Goal: Task Accomplishment & Management: Manage account settings

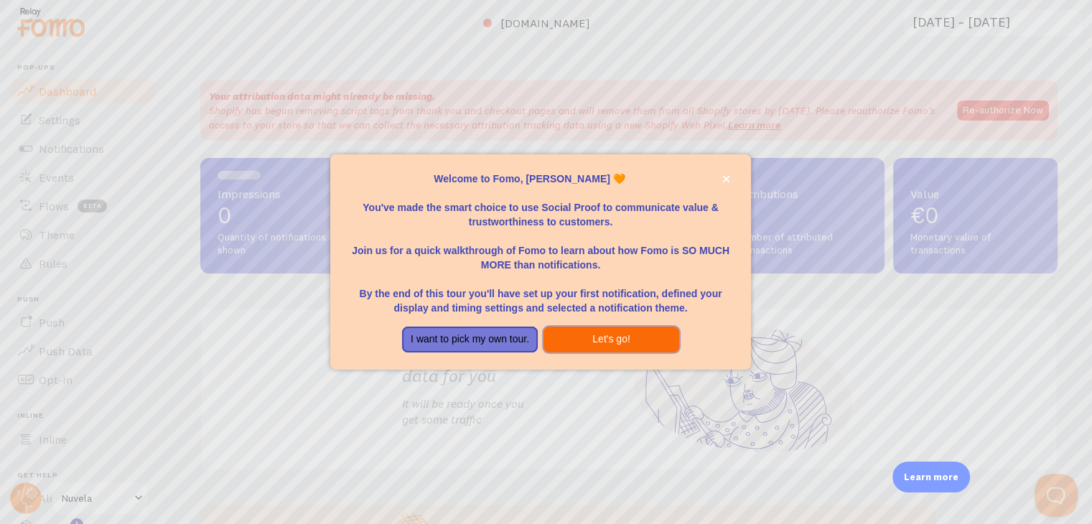
click at [573, 342] on button "Let's go!" at bounding box center [611, 340] width 136 height 26
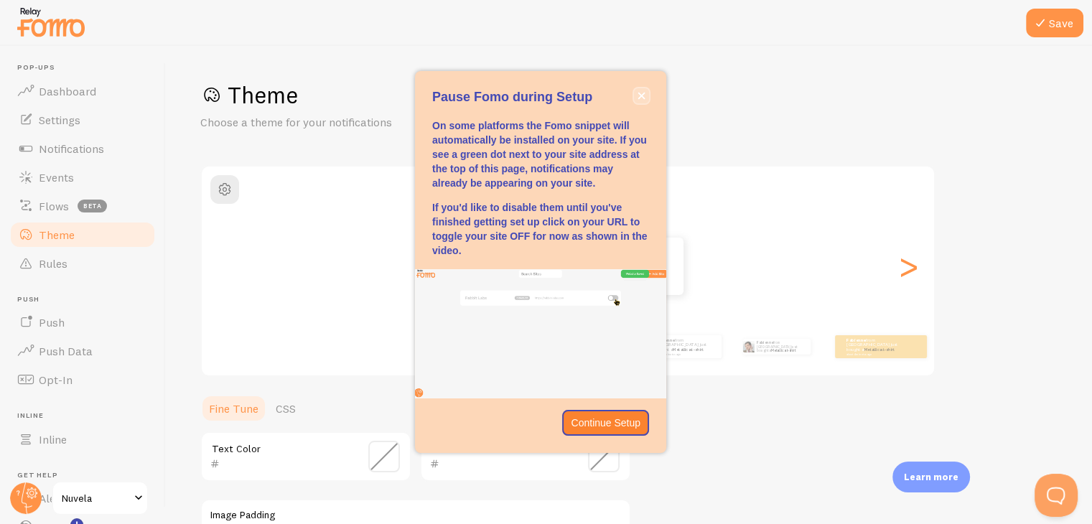
click at [640, 92] on icon "close," at bounding box center [641, 96] width 8 height 8
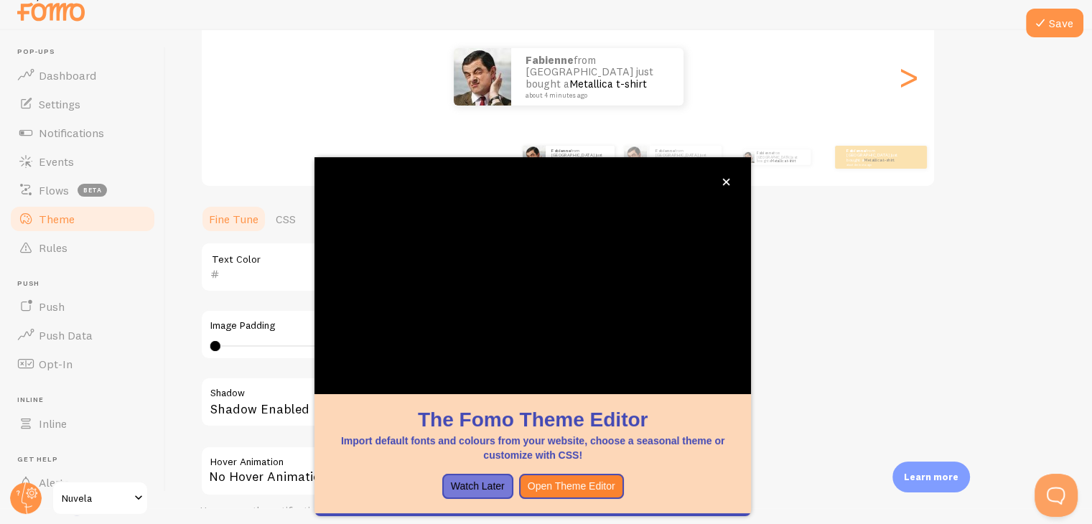
scroll to position [174, 0]
click at [722, 186] on button "close," at bounding box center [725, 181] width 15 height 15
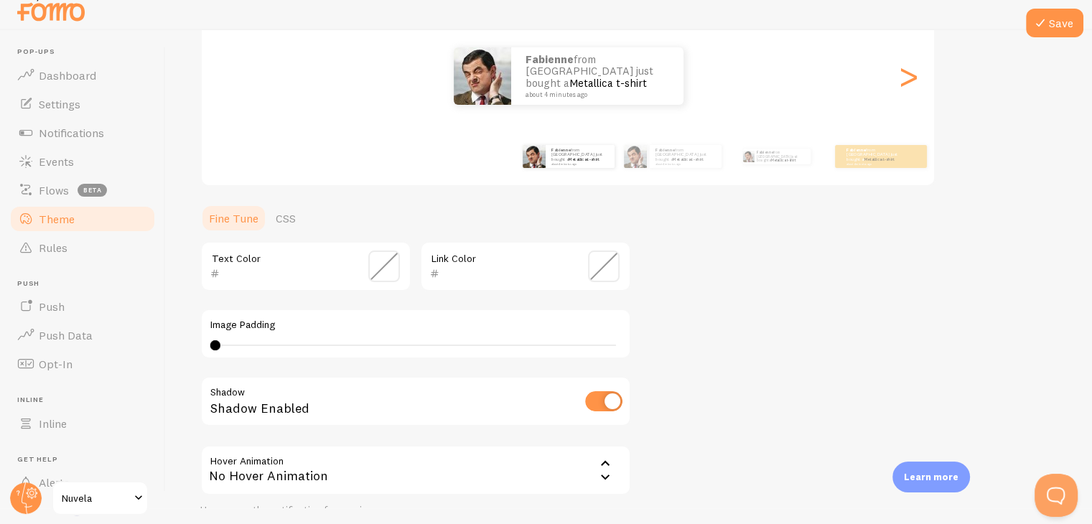
click at [372, 261] on span at bounding box center [384, 266] width 32 height 32
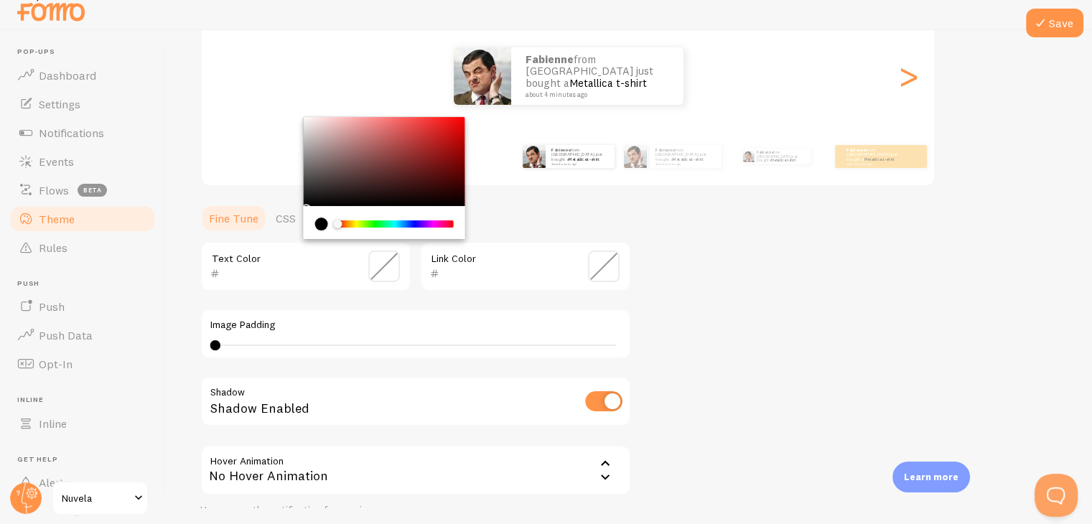
click at [316, 226] on div "current color is #000000" at bounding box center [321, 223] width 13 height 13
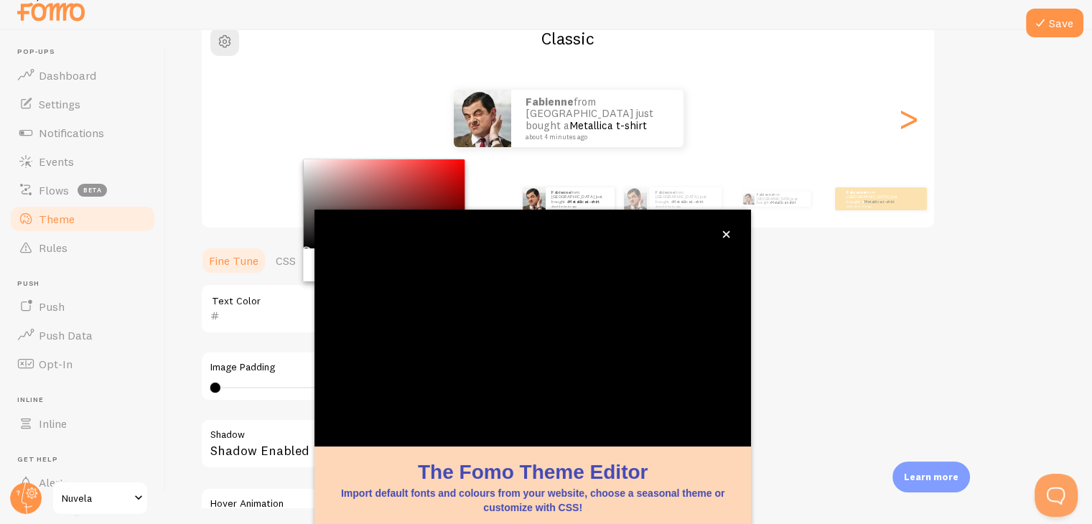
scroll to position [123, 0]
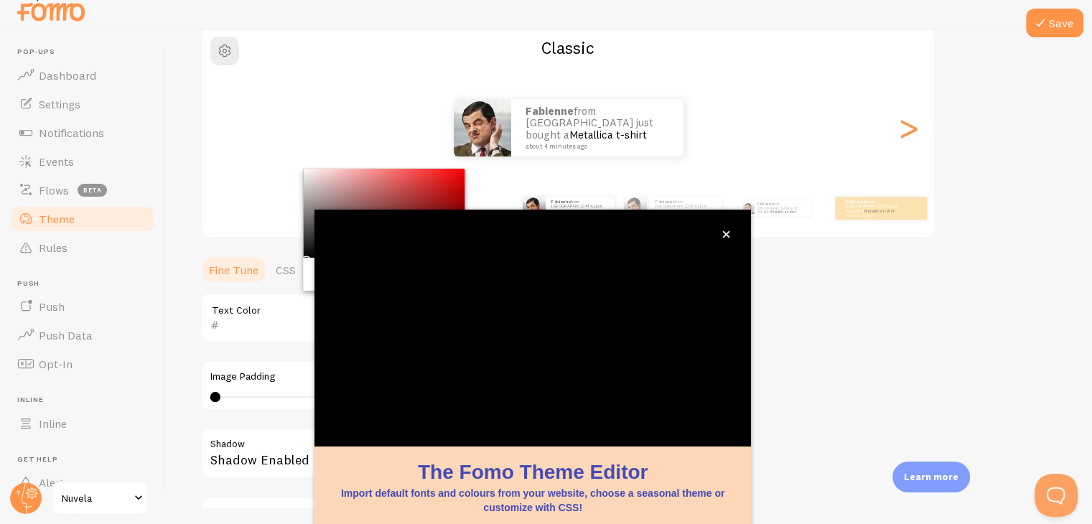
click at [772, 179] on div "Fabienne from [GEOGRAPHIC_DATA] just bought a Metallica t-shirt about 4 minutes…" at bounding box center [568, 207] width 824 height 57
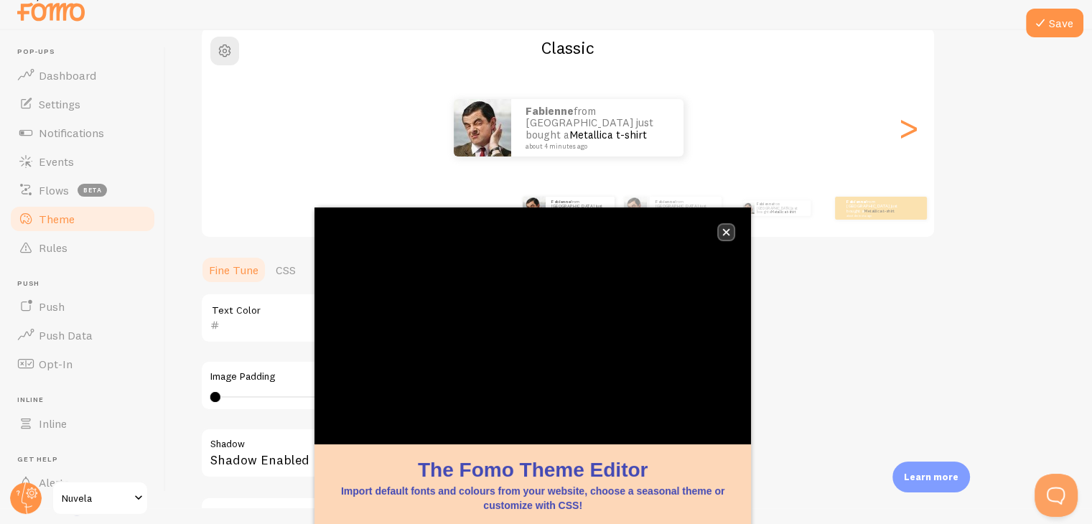
click at [729, 238] on button "close," at bounding box center [725, 232] width 15 height 15
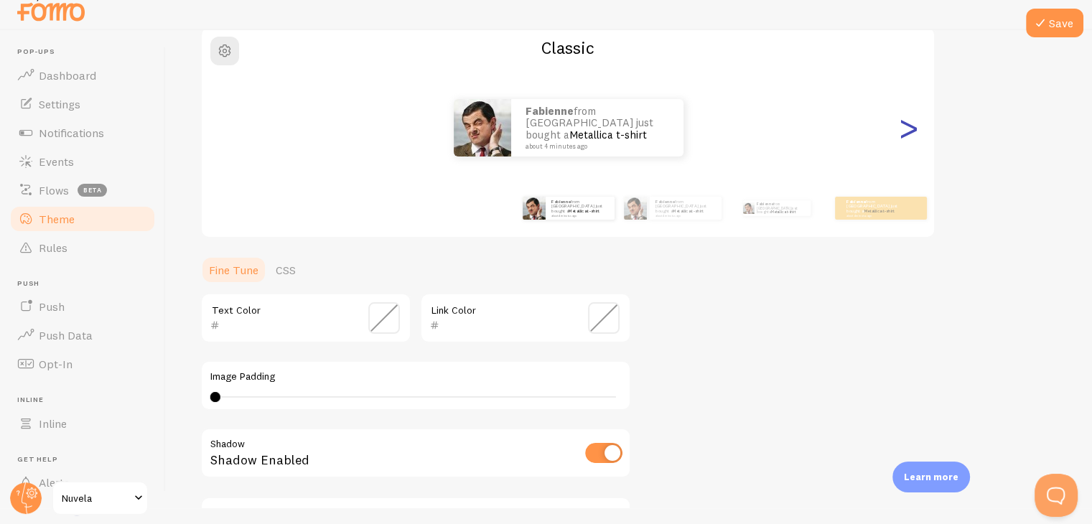
click at [907, 130] on div ">" at bounding box center [907, 127] width 17 height 103
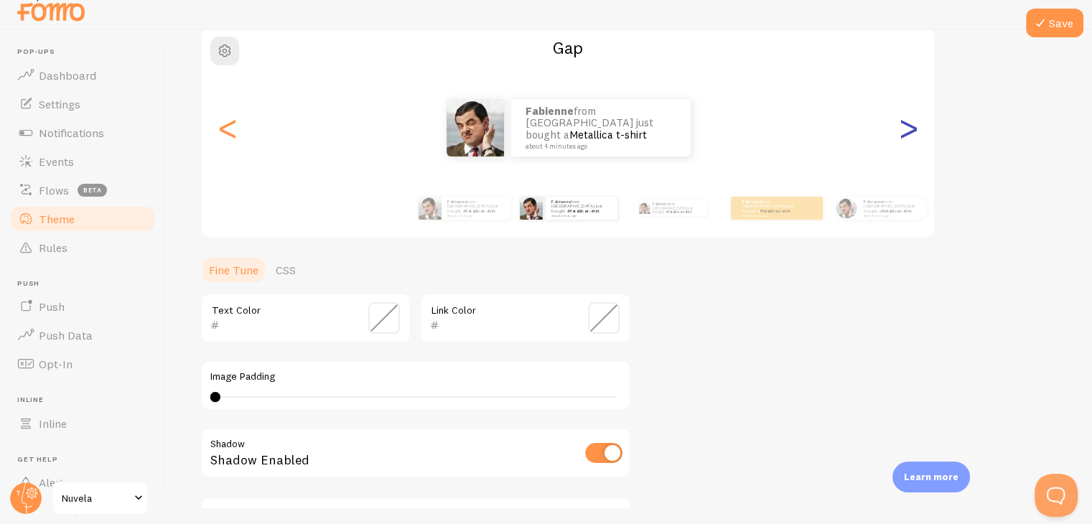
click at [907, 130] on div ">" at bounding box center [907, 127] width 17 height 103
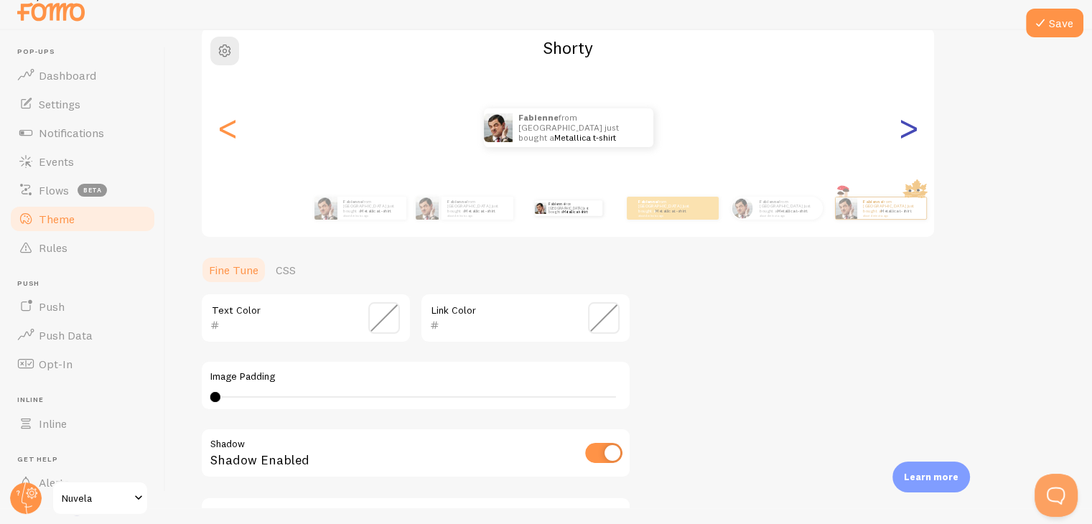
click at [907, 130] on div ">" at bounding box center [907, 127] width 17 height 103
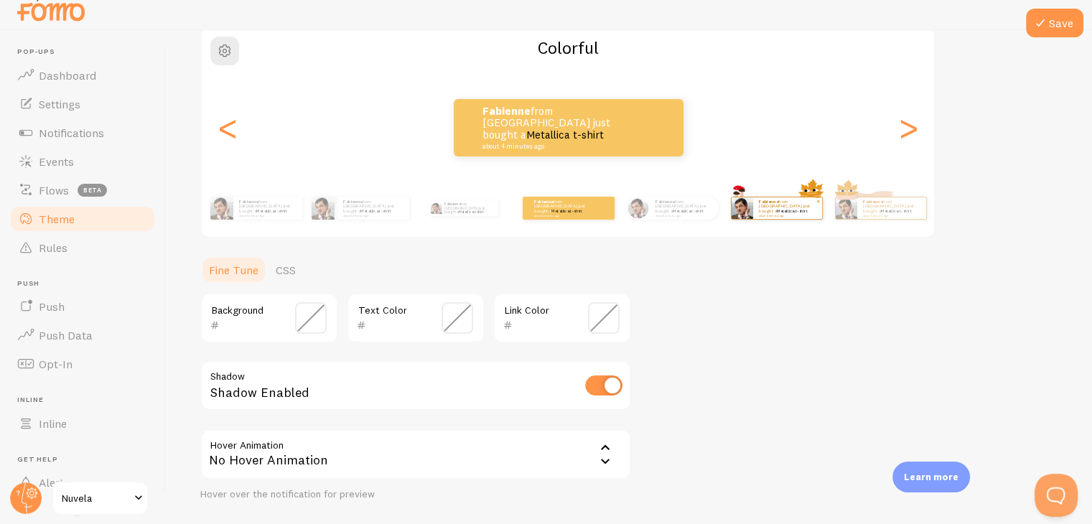
click at [785, 208] on link "Metallica t-shirt" at bounding box center [791, 211] width 31 height 6
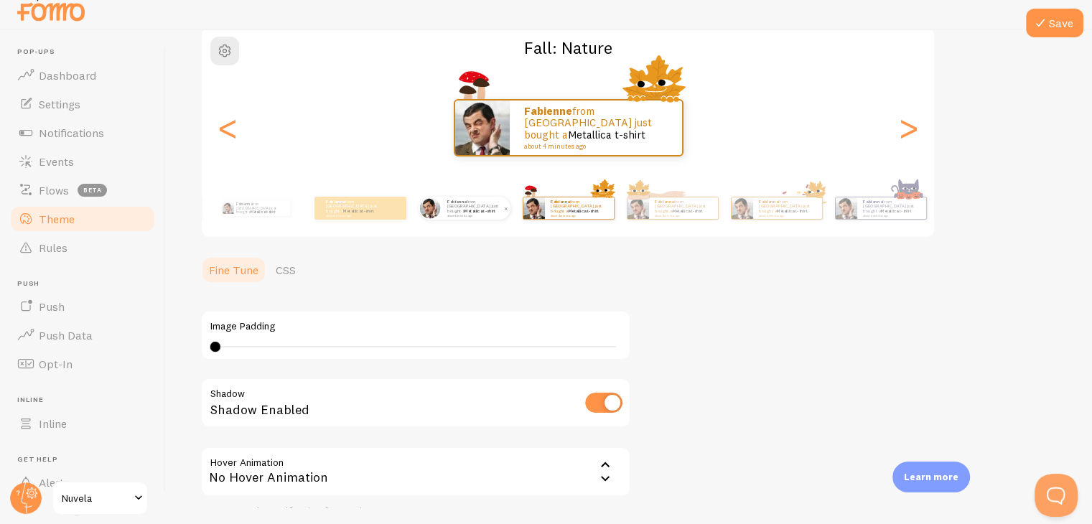
click at [477, 215] on div "Fabienne from [GEOGRAPHIC_DATA] just bought a Metallica t-shirt about 4 minutes…" at bounding box center [475, 208] width 69 height 23
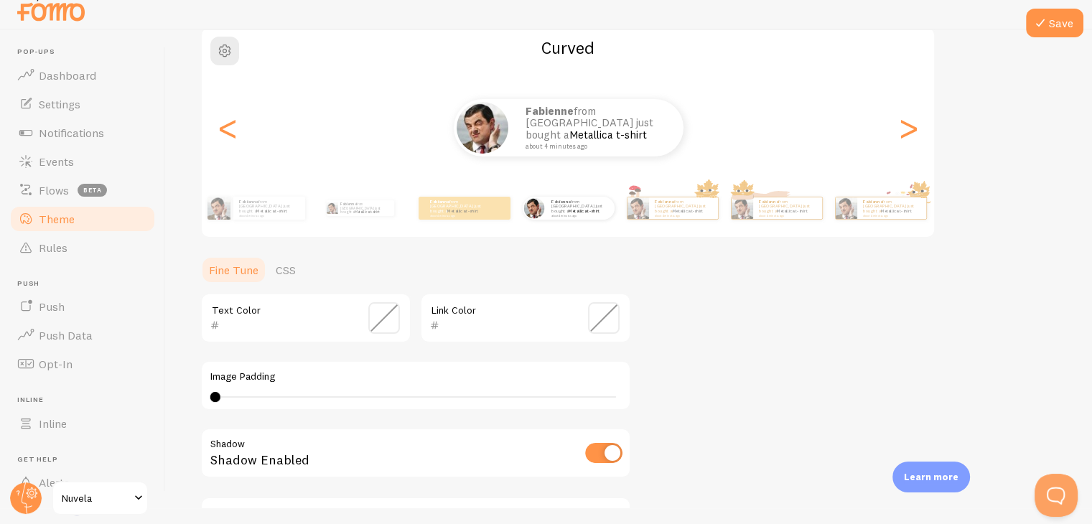
scroll to position [305, 0]
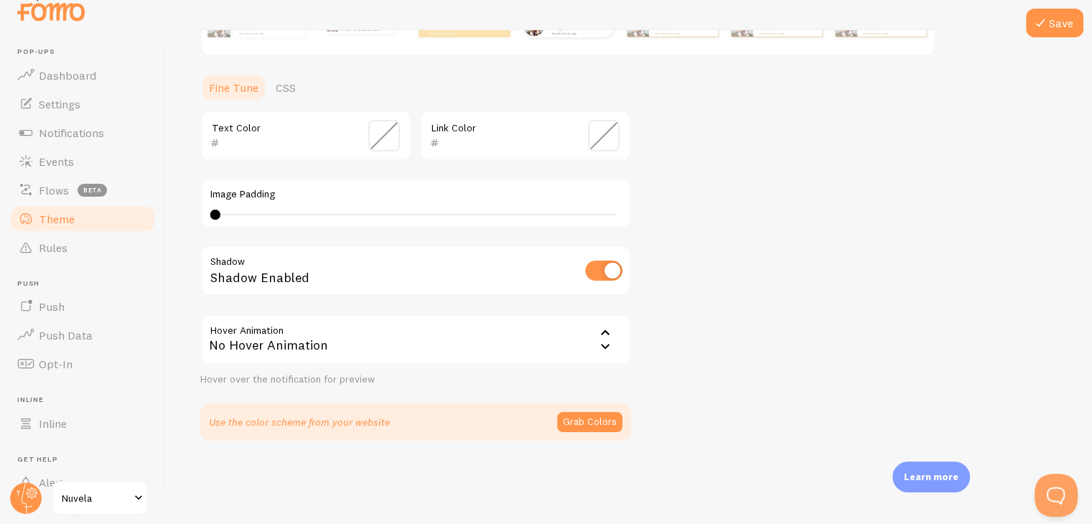
click at [601, 408] on div "Use the color scheme from your website Grab Colors" at bounding box center [415, 421] width 431 height 37
click at [596, 416] on button "Grab Colors" at bounding box center [589, 422] width 65 height 20
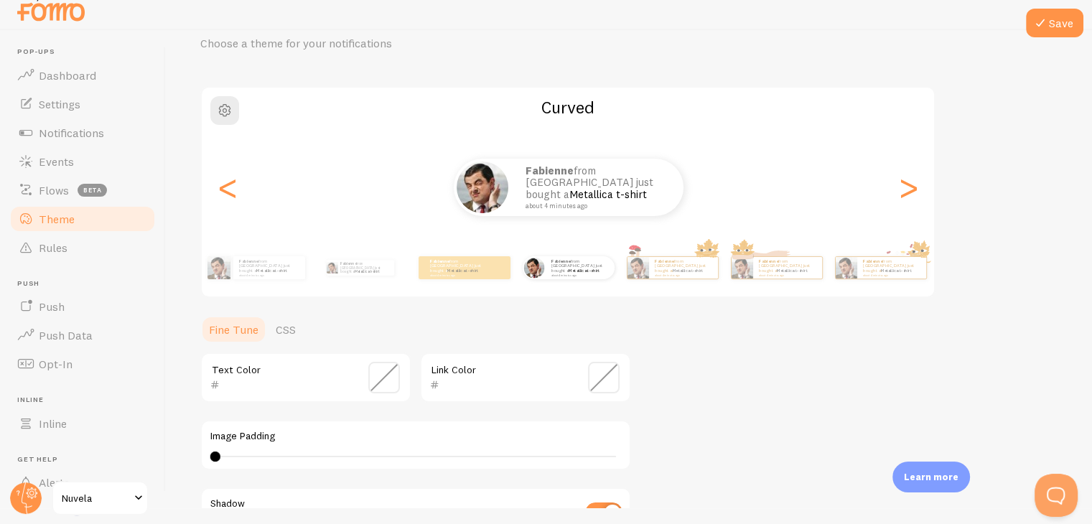
scroll to position [0, 0]
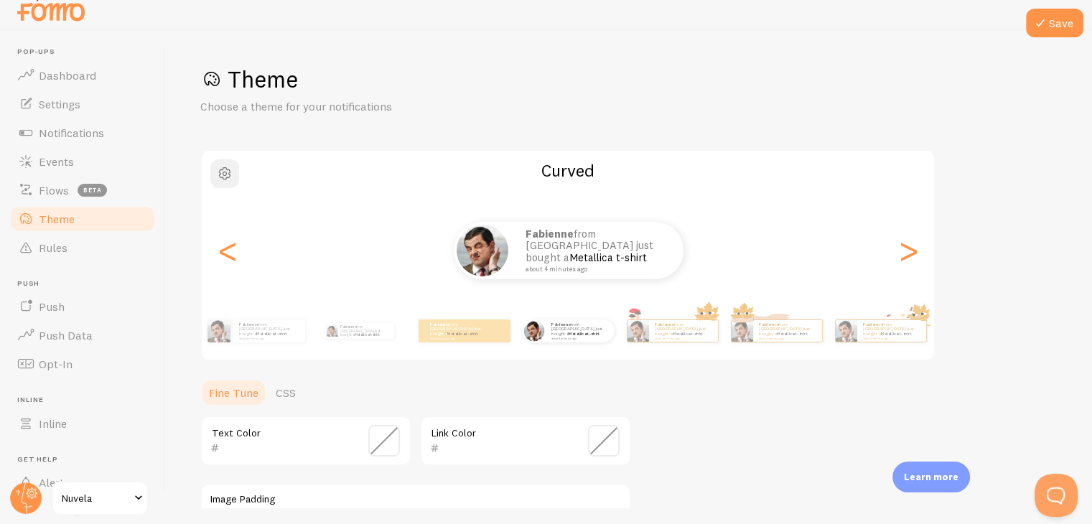
click at [230, 179] on span "button" at bounding box center [224, 173] width 17 height 17
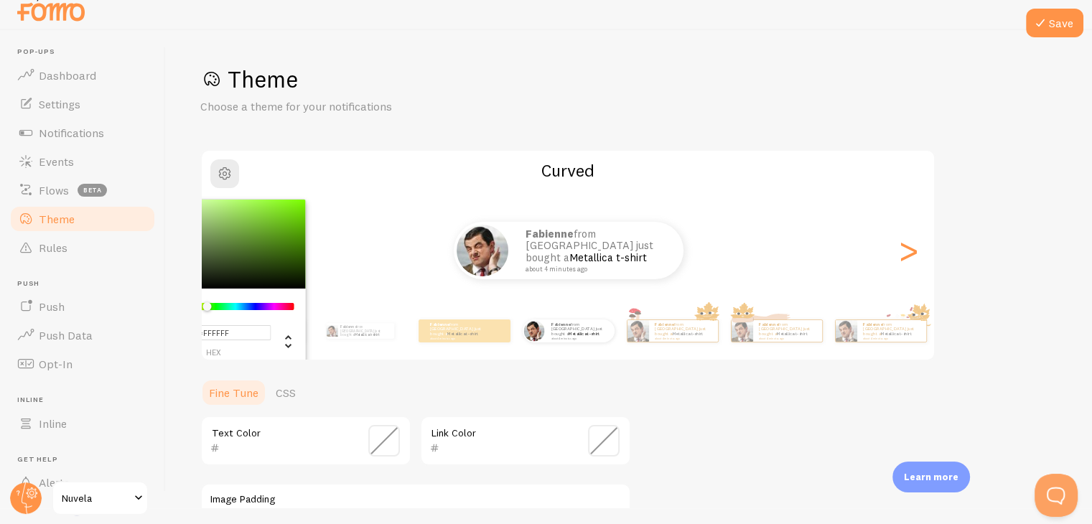
click at [207, 307] on div "Chrome color picker" at bounding box center [236, 306] width 114 height 7
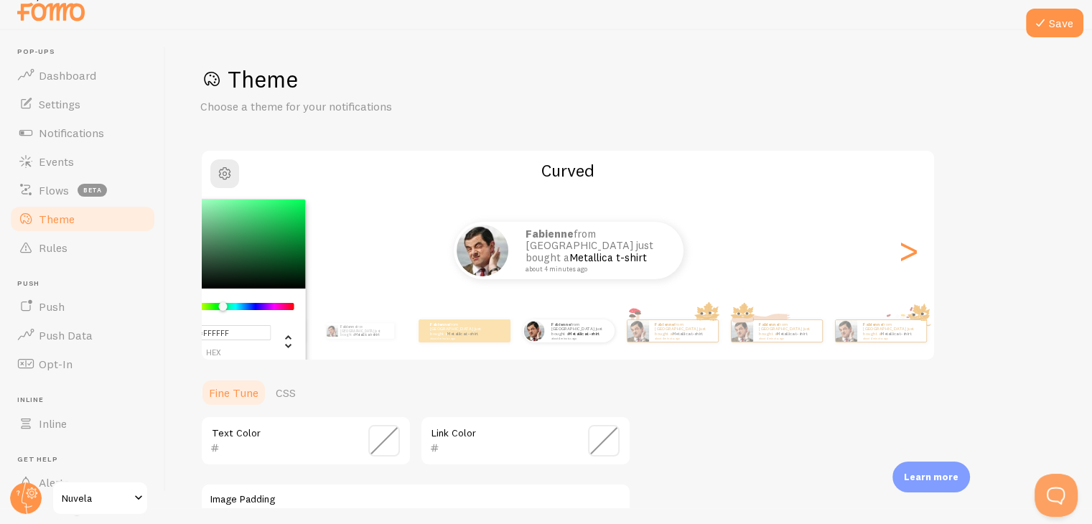
drag, startPoint x: 207, startPoint y: 305, endPoint x: 222, endPoint y: 312, distance: 17.3
click at [222, 312] on div "#FFFFFF hex 255 r 255 g 255 b 141 h 0% s 100% l" at bounding box center [224, 328] width 161 height 78
click at [780, 187] on div "#FFFFFF hex 255 r 255 g 255 b 141 h 0% s 100% l Curved Fabienne from [GEOGRAPHI…" at bounding box center [567, 255] width 735 height 212
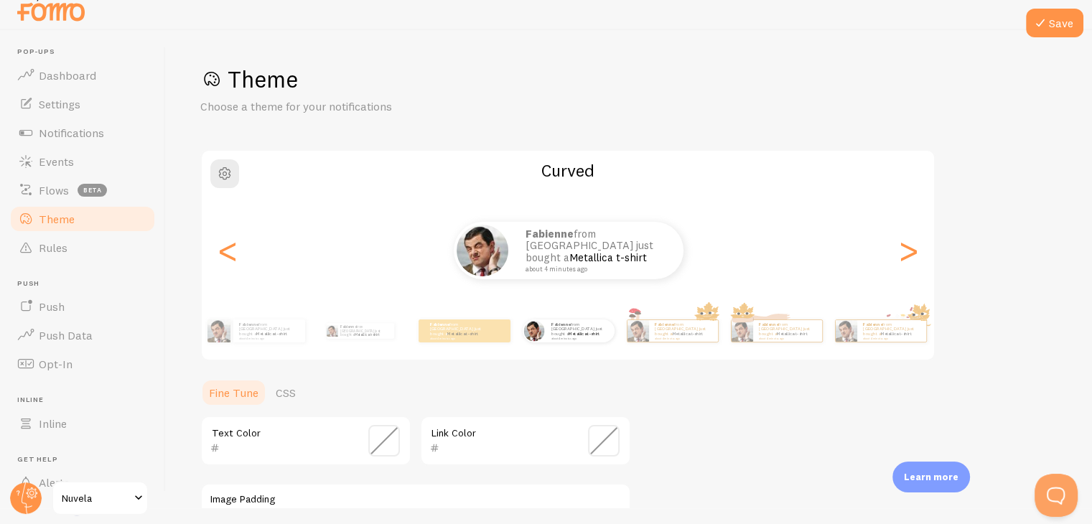
scroll to position [299, 0]
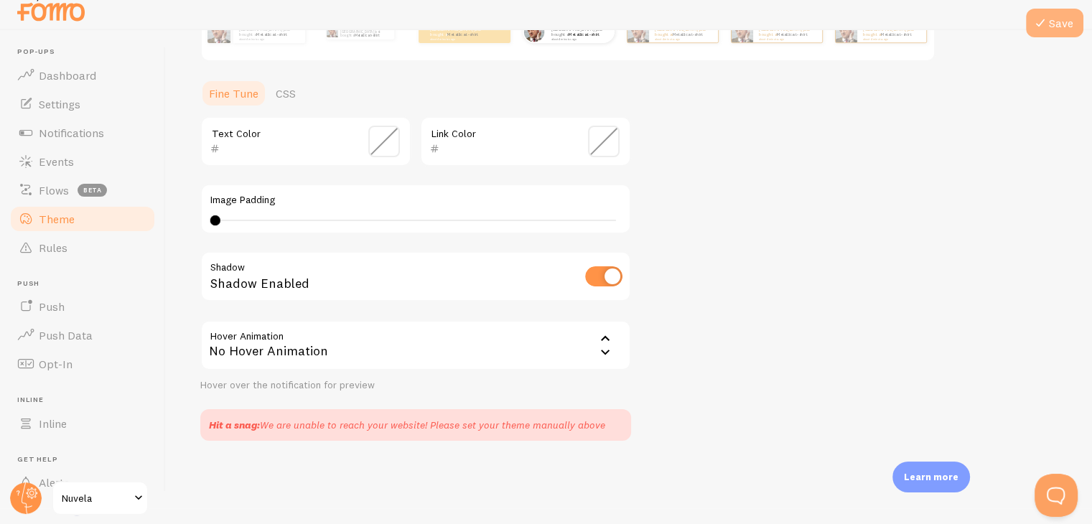
click at [1033, 19] on icon at bounding box center [1039, 22] width 17 height 17
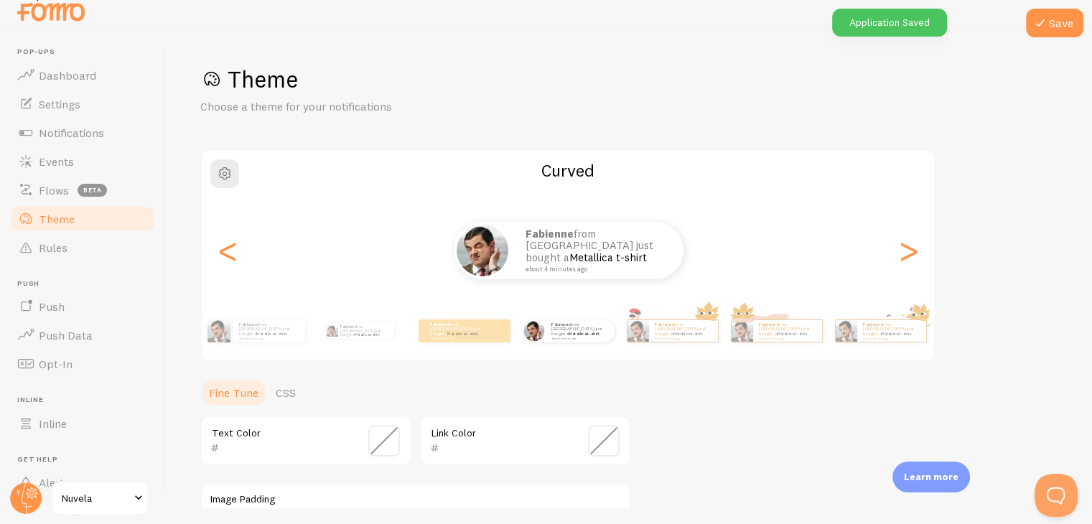
scroll to position [2, 0]
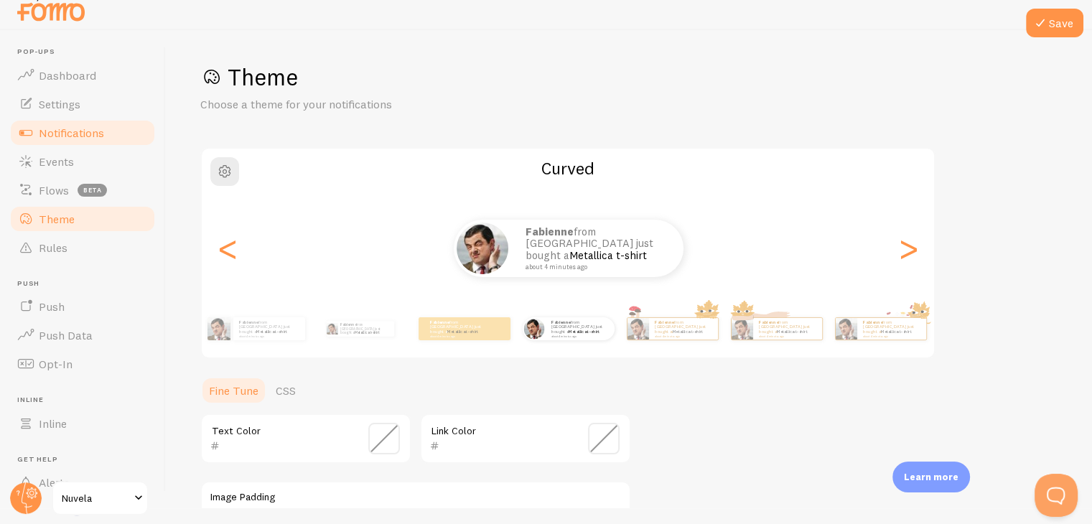
click at [78, 133] on span "Notifications" at bounding box center [71, 133] width 65 height 14
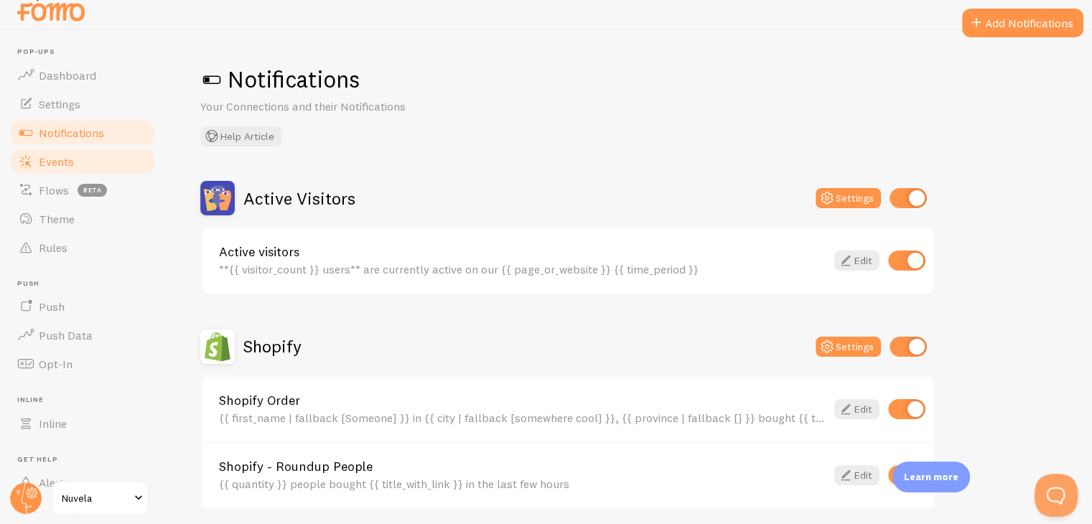
click at [47, 153] on link "Events" at bounding box center [83, 161] width 148 height 29
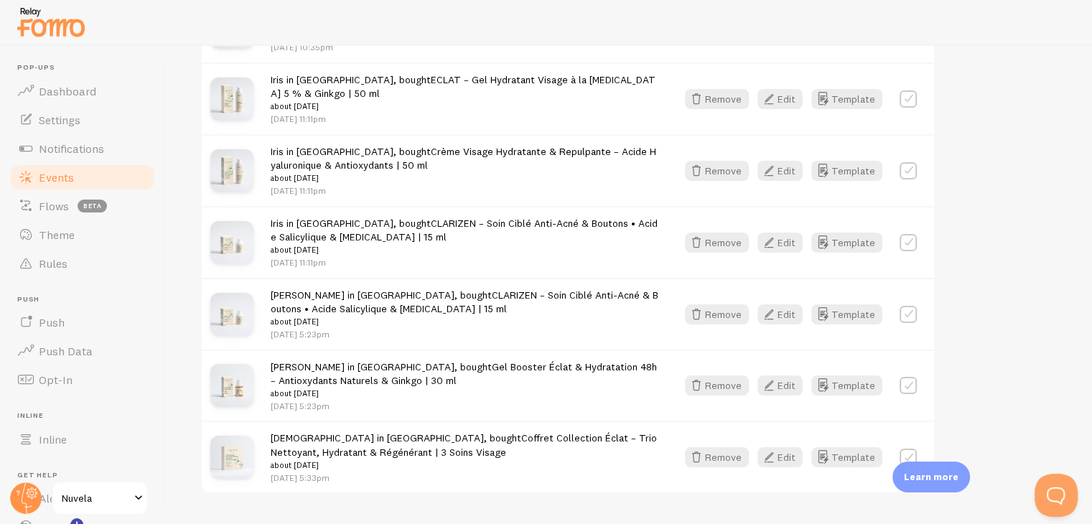
scroll to position [479, 0]
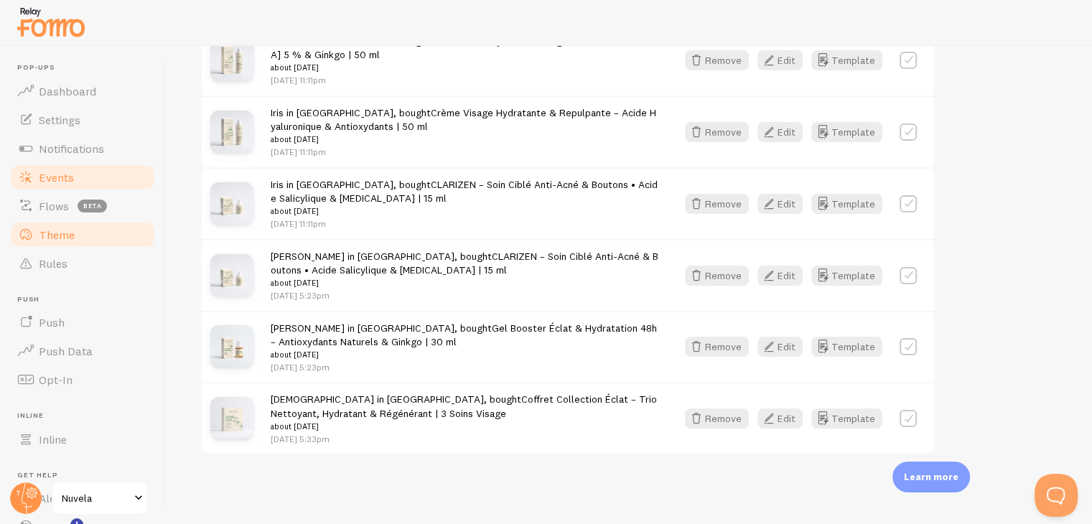
click at [95, 242] on link "Theme" at bounding box center [83, 234] width 148 height 29
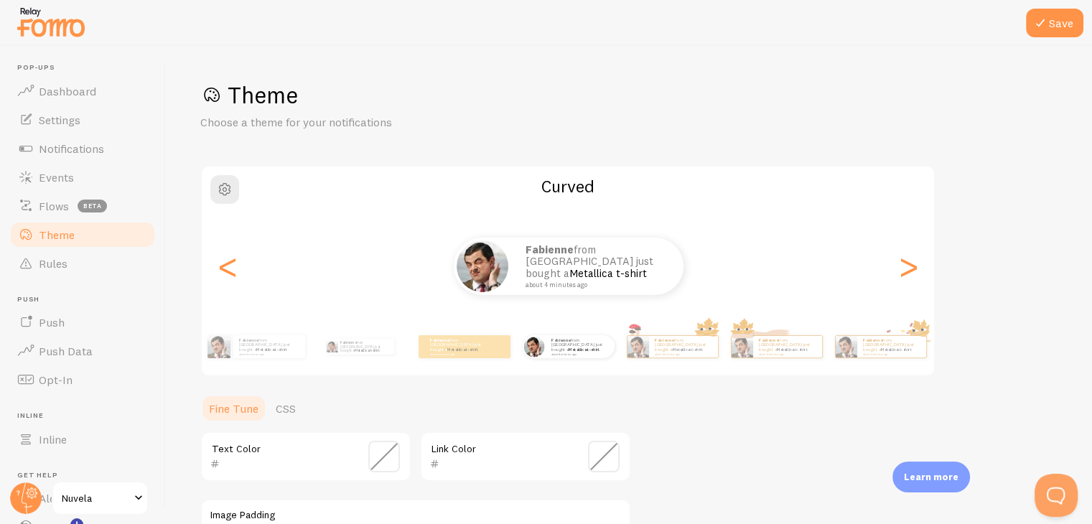
scroll to position [305, 0]
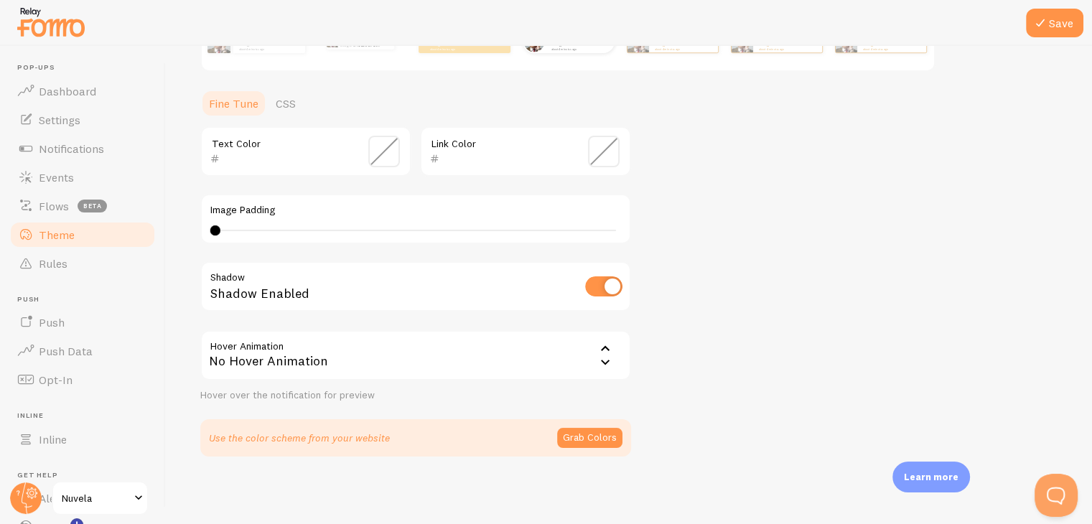
click at [602, 293] on input "checkbox" at bounding box center [603, 286] width 37 height 20
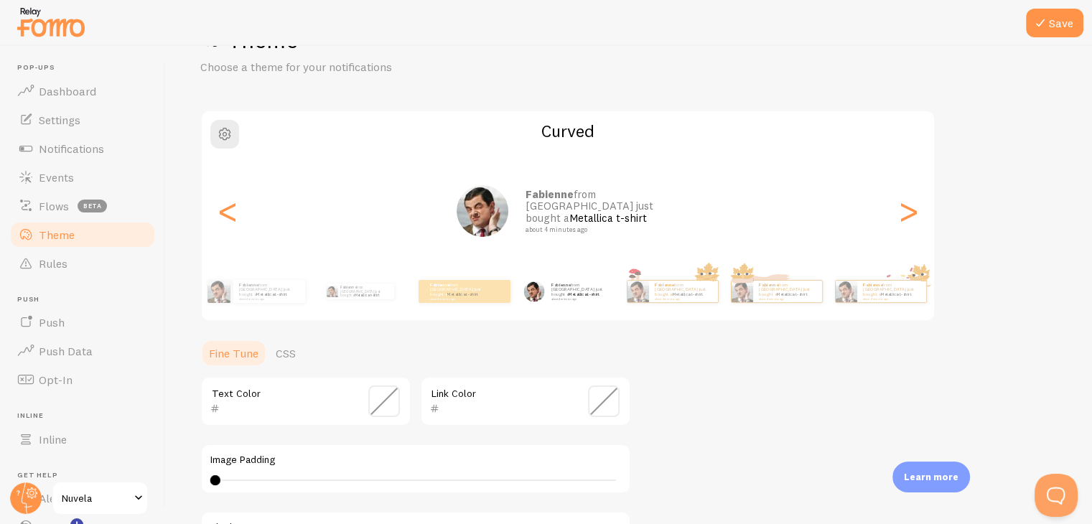
scroll to position [176, 0]
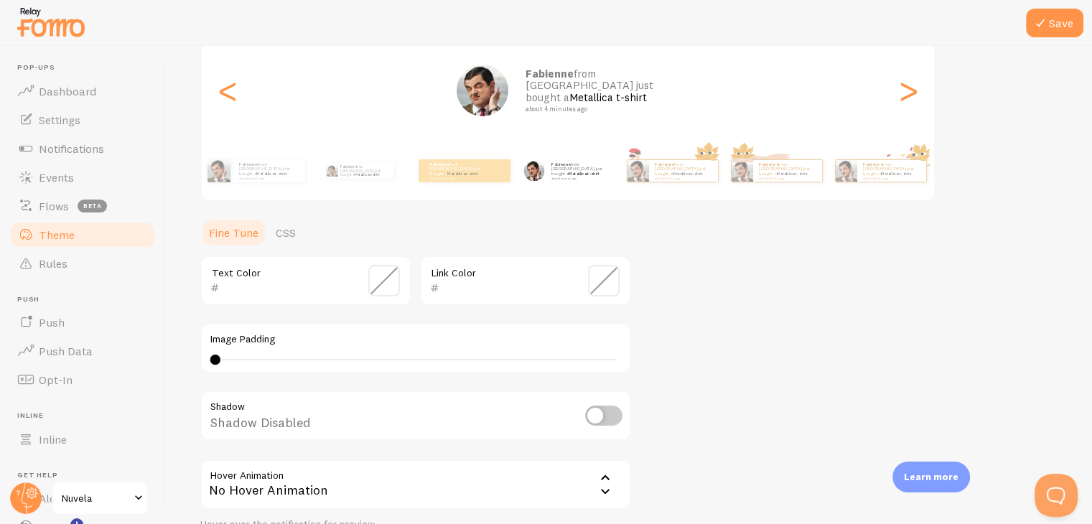
click at [602, 421] on input "checkbox" at bounding box center [603, 415] width 37 height 20
checkbox input "true"
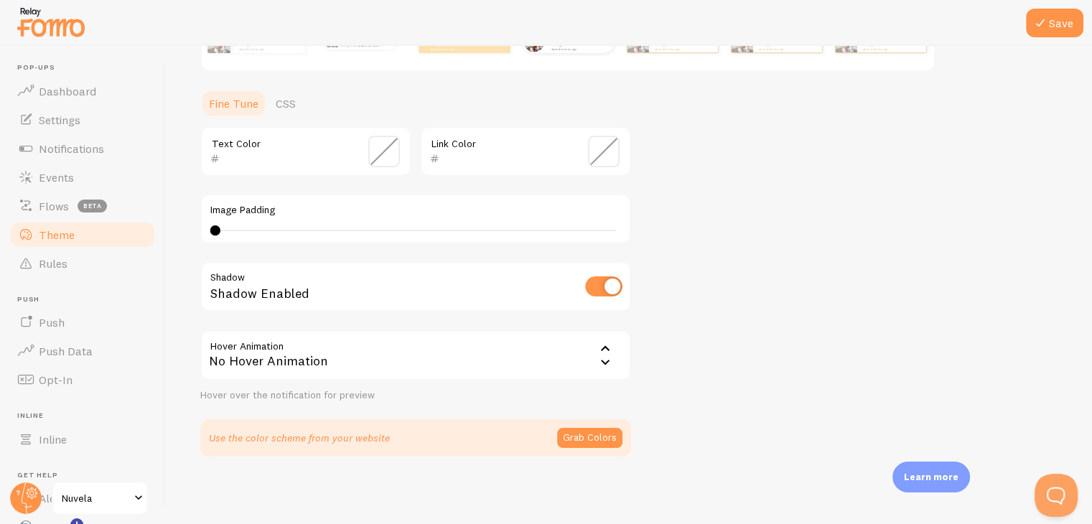
click at [403, 368] on div "No Hover Animation" at bounding box center [415, 355] width 431 height 50
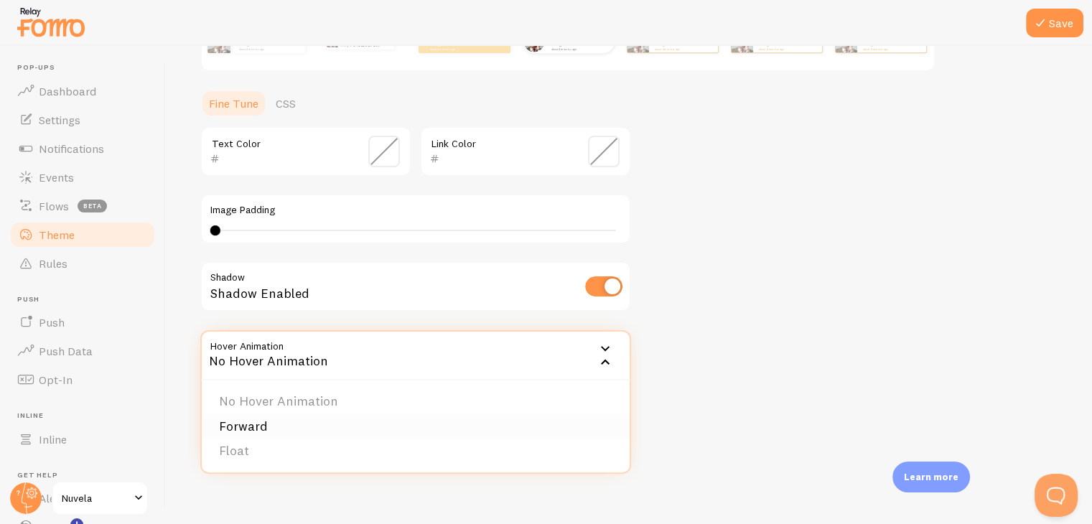
click at [488, 417] on li "Forward" at bounding box center [416, 426] width 428 height 25
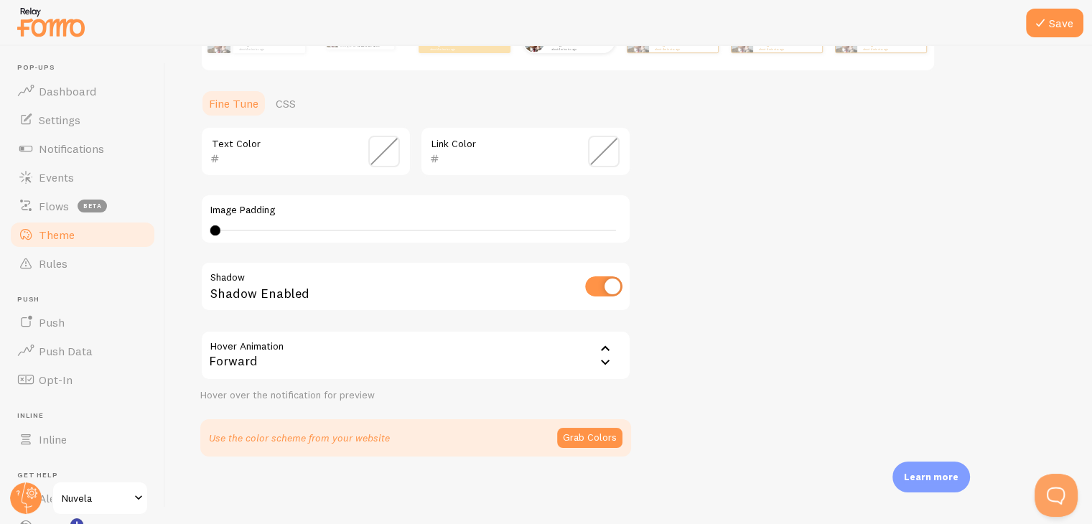
scroll to position [304, 0]
click at [479, 346] on div "Forward" at bounding box center [415, 356] width 431 height 50
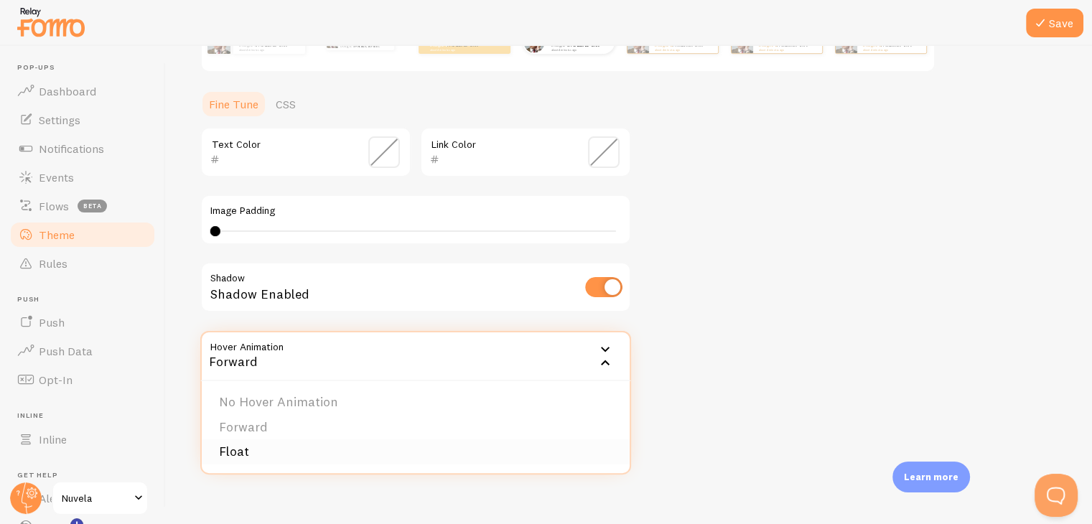
click at [405, 455] on li "Float" at bounding box center [416, 451] width 428 height 25
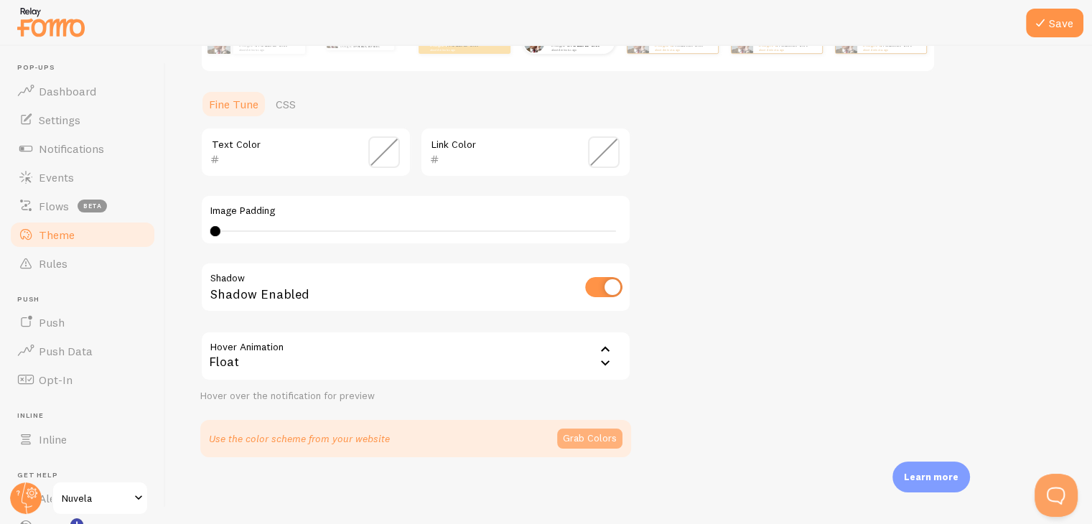
click at [586, 434] on button "Grab Colors" at bounding box center [589, 438] width 65 height 20
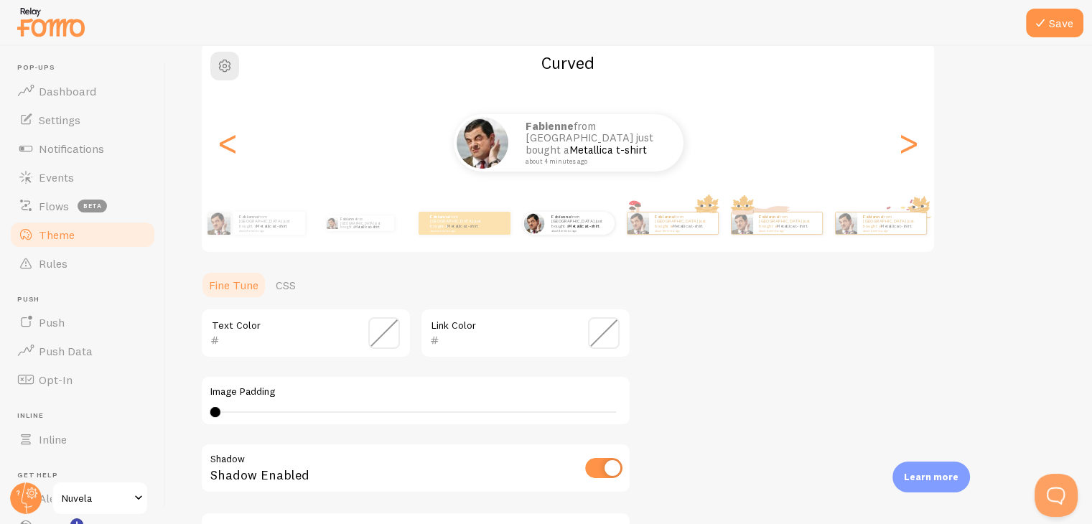
scroll to position [299, 0]
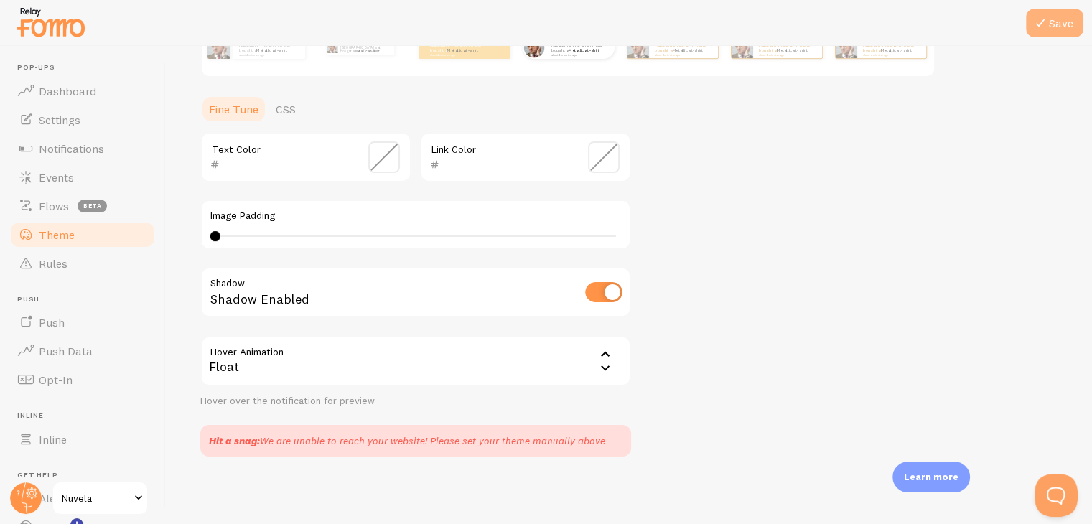
click at [1057, 27] on button "Save" at bounding box center [1054, 23] width 57 height 29
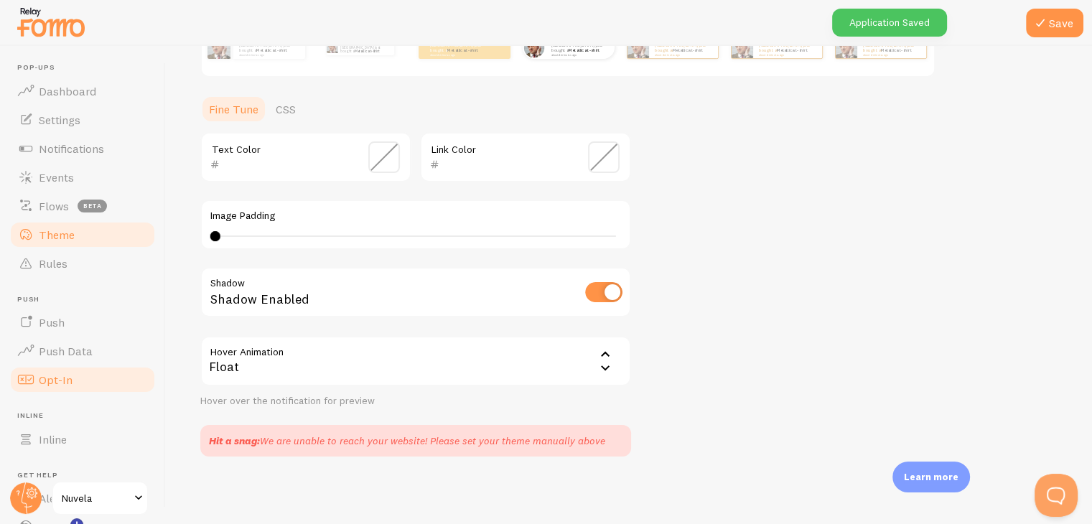
click at [75, 372] on link "Opt-In" at bounding box center [83, 379] width 148 height 29
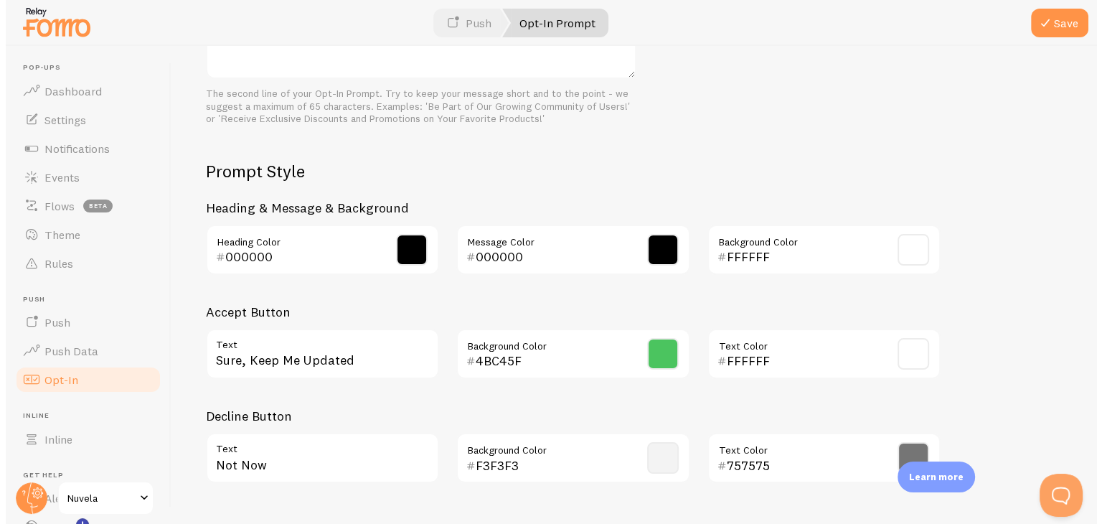
scroll to position [651, 0]
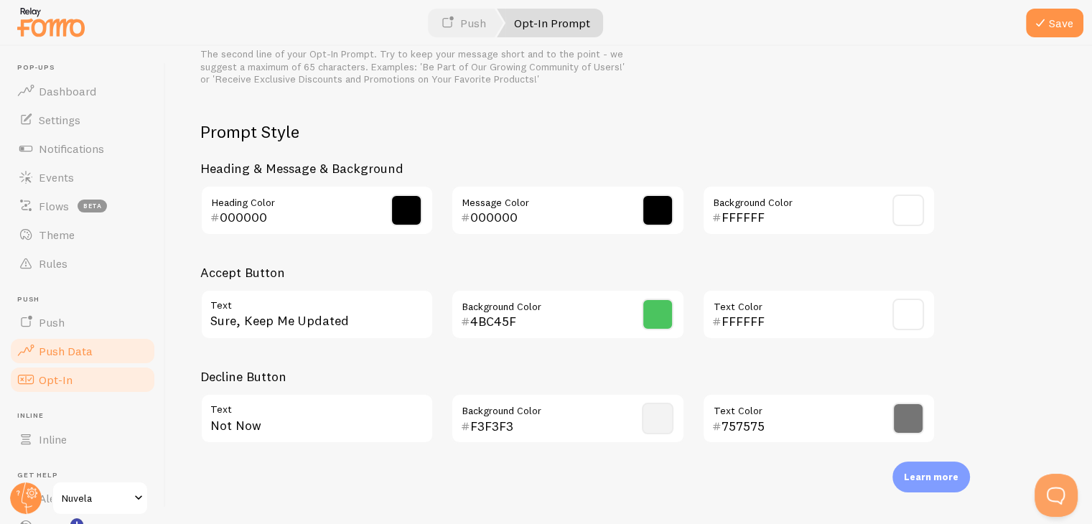
click at [72, 362] on link "Push Data" at bounding box center [83, 351] width 148 height 29
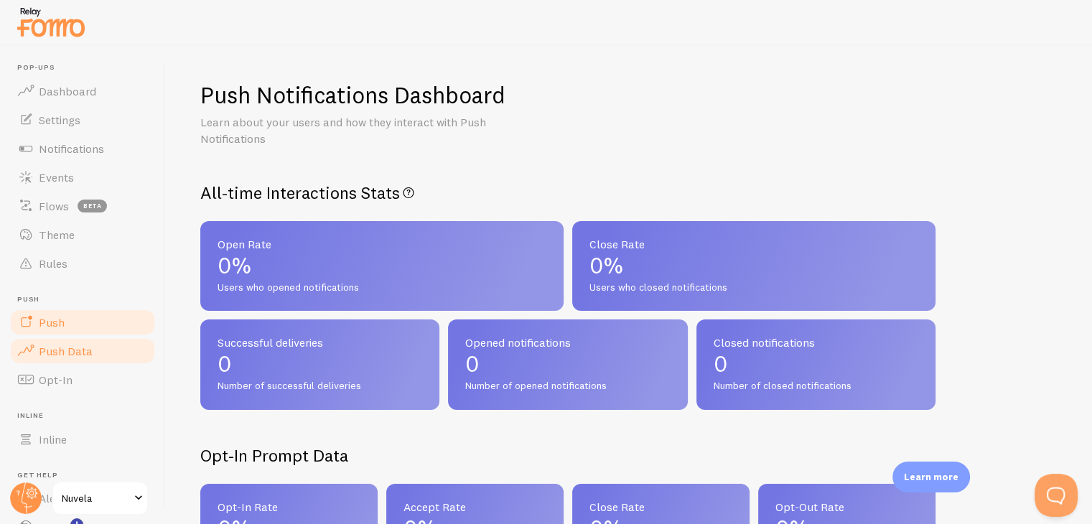
click at [66, 317] on link "Push" at bounding box center [83, 322] width 148 height 29
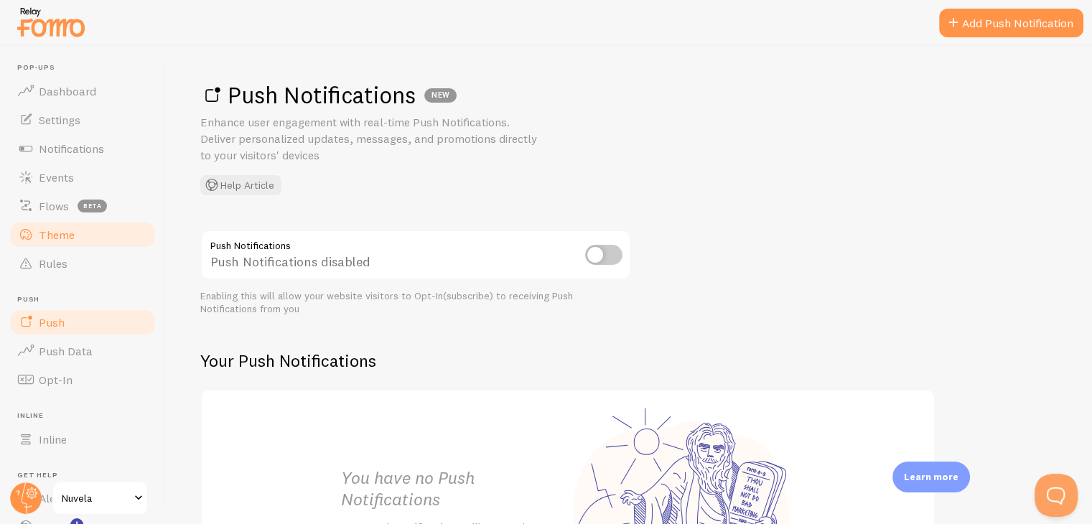
click at [93, 239] on link "Theme" at bounding box center [83, 234] width 148 height 29
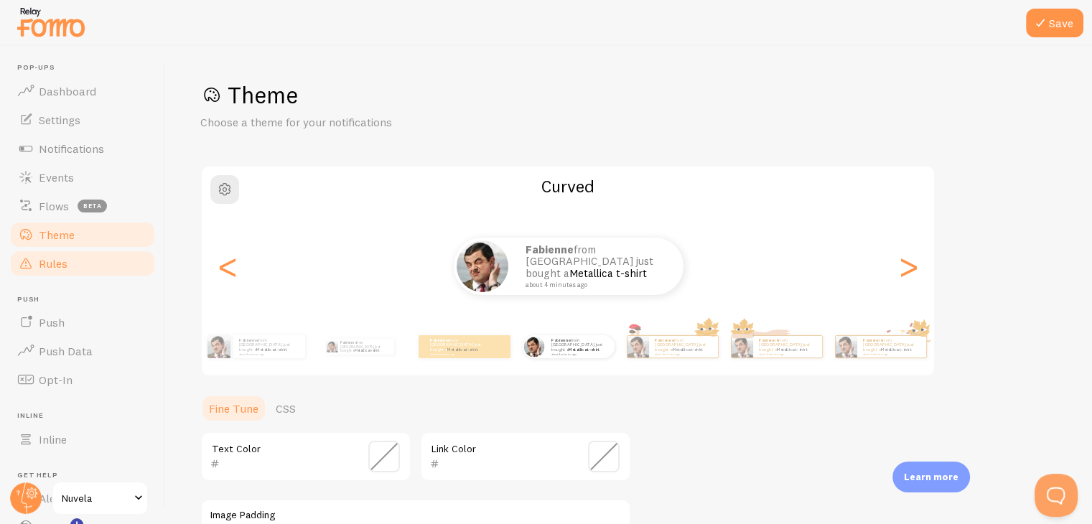
click at [77, 263] on link "Rules" at bounding box center [83, 263] width 148 height 29
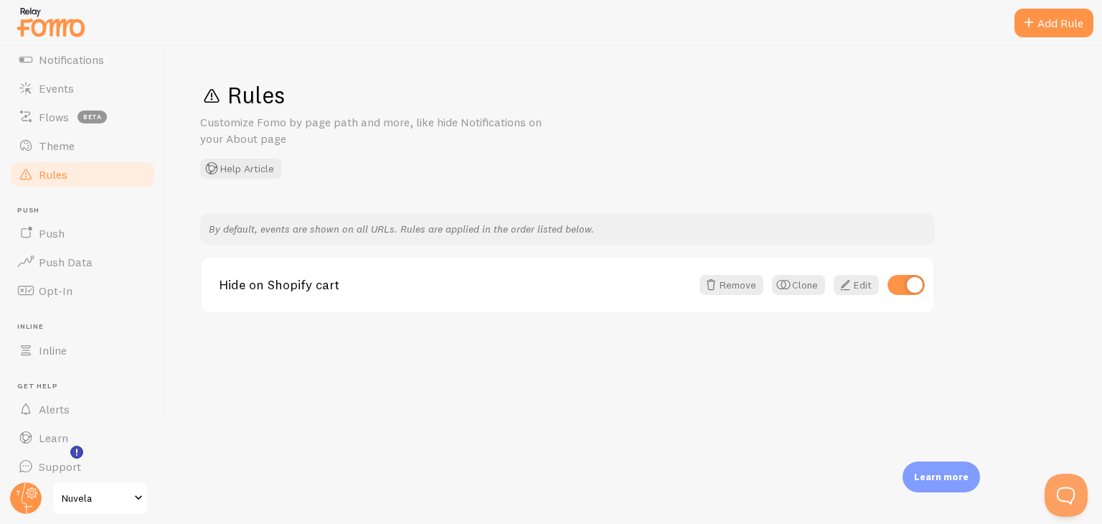
scroll to position [98, 0]
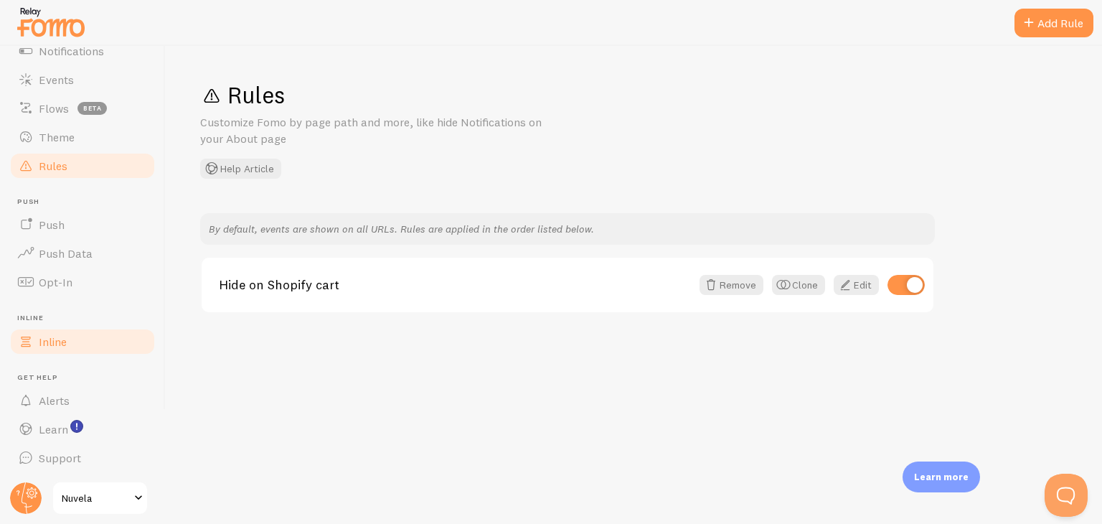
click at [95, 340] on link "Inline" at bounding box center [83, 341] width 148 height 29
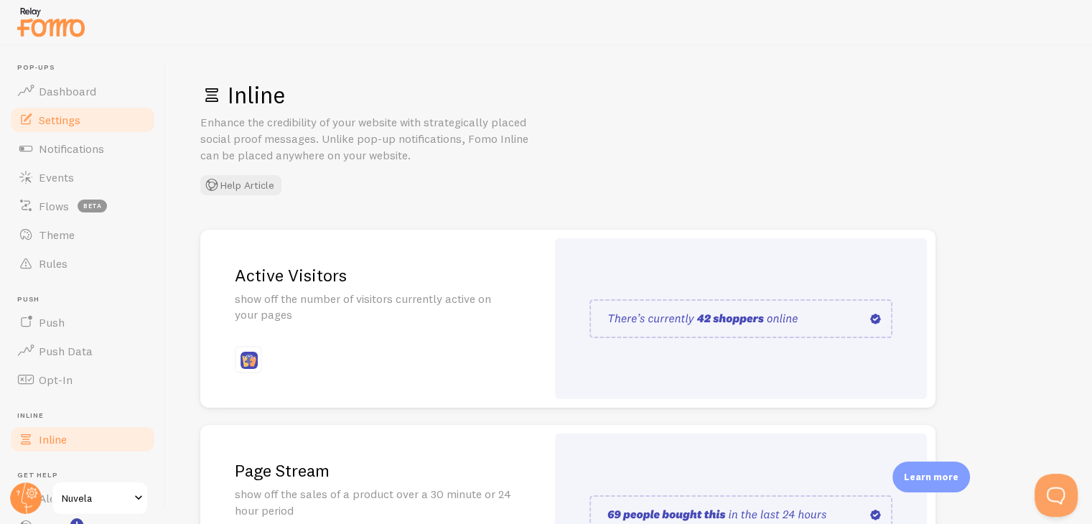
click at [83, 108] on link "Settings" at bounding box center [83, 120] width 148 height 29
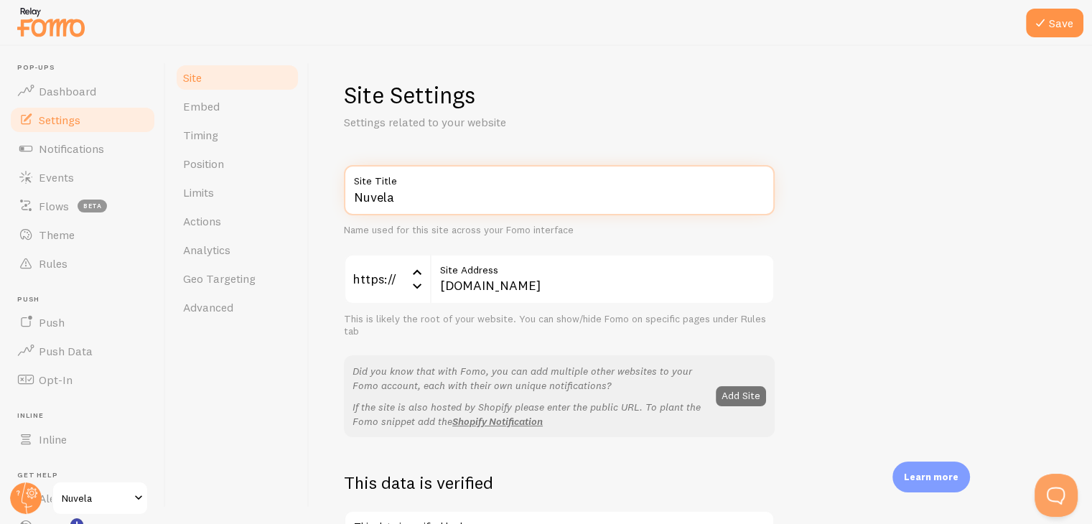
click at [431, 193] on input "Nuvela" at bounding box center [559, 190] width 431 height 50
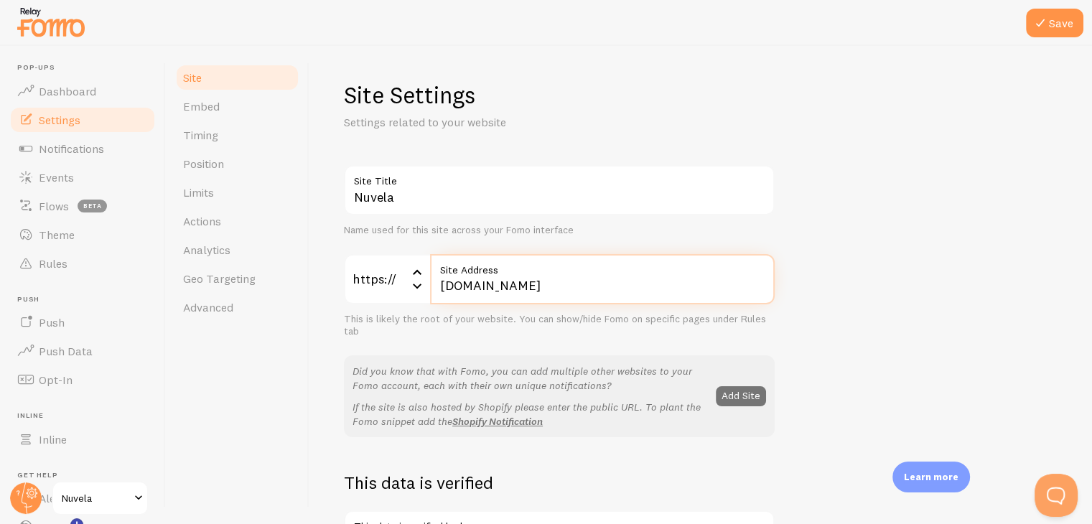
click at [560, 286] on input "[DOMAIN_NAME]" at bounding box center [602, 279] width 344 height 50
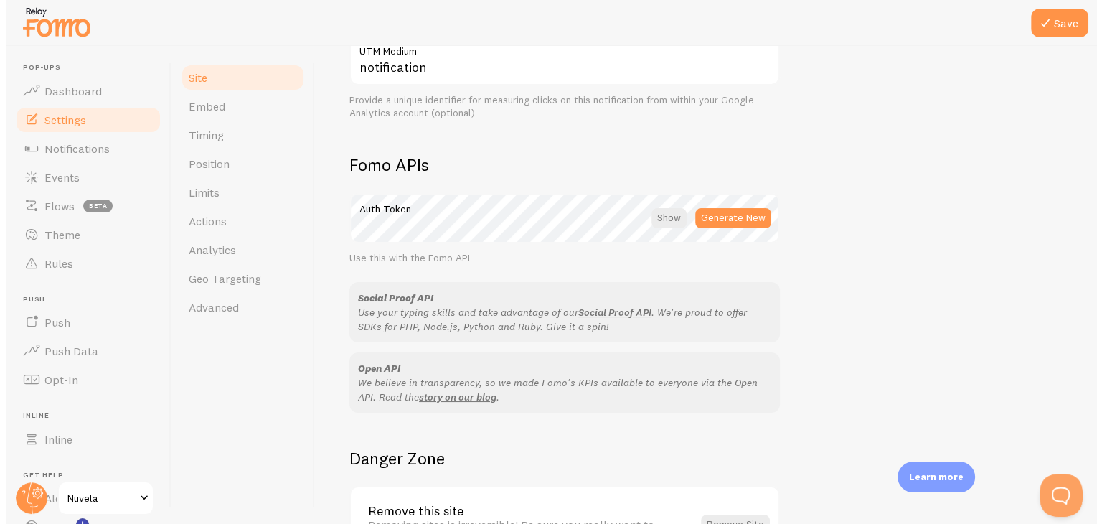
scroll to position [830, 0]
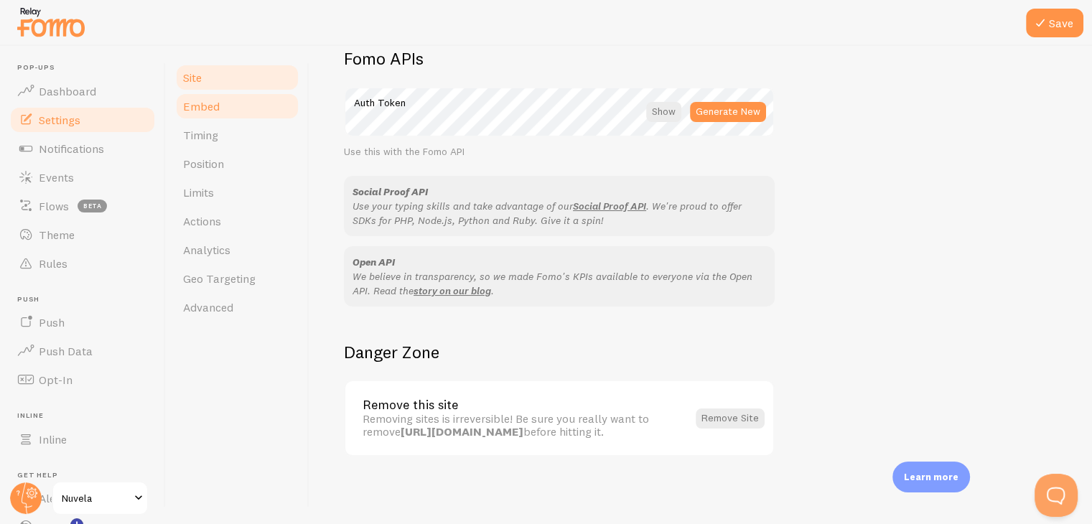
click at [243, 113] on link "Embed" at bounding box center [237, 106] width 126 height 29
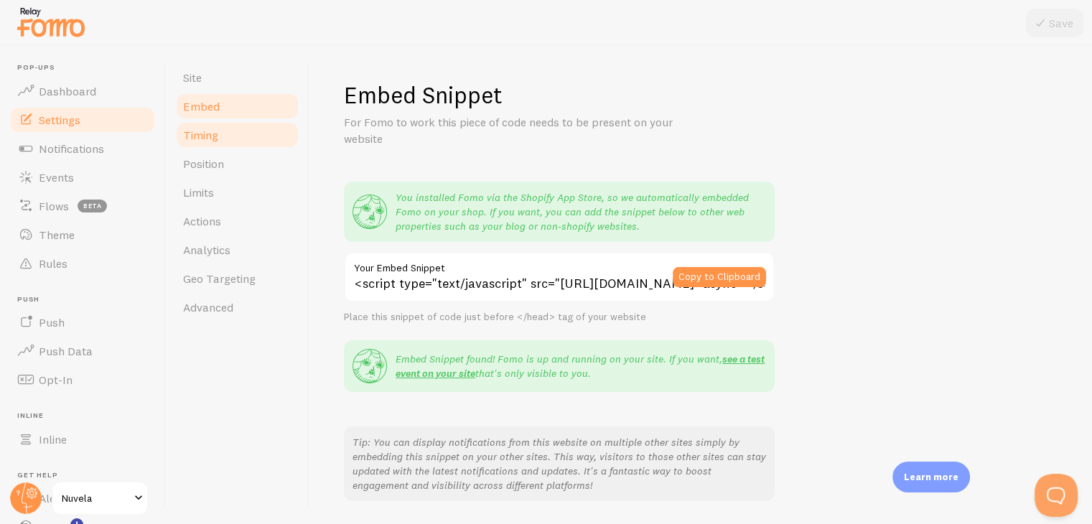
click at [273, 141] on link "Timing" at bounding box center [237, 135] width 126 height 29
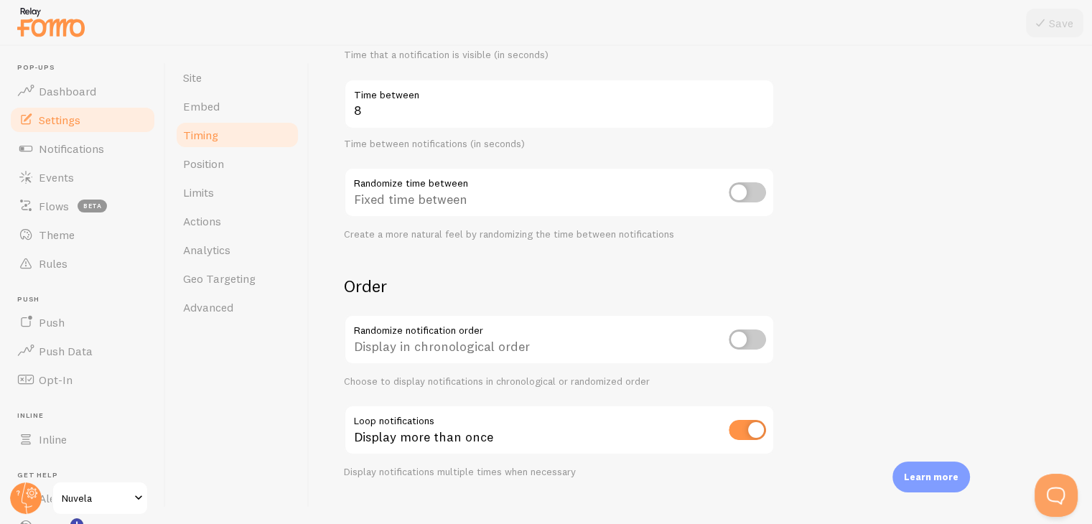
scroll to position [304, 0]
click at [268, 169] on link "Position" at bounding box center [237, 163] width 126 height 29
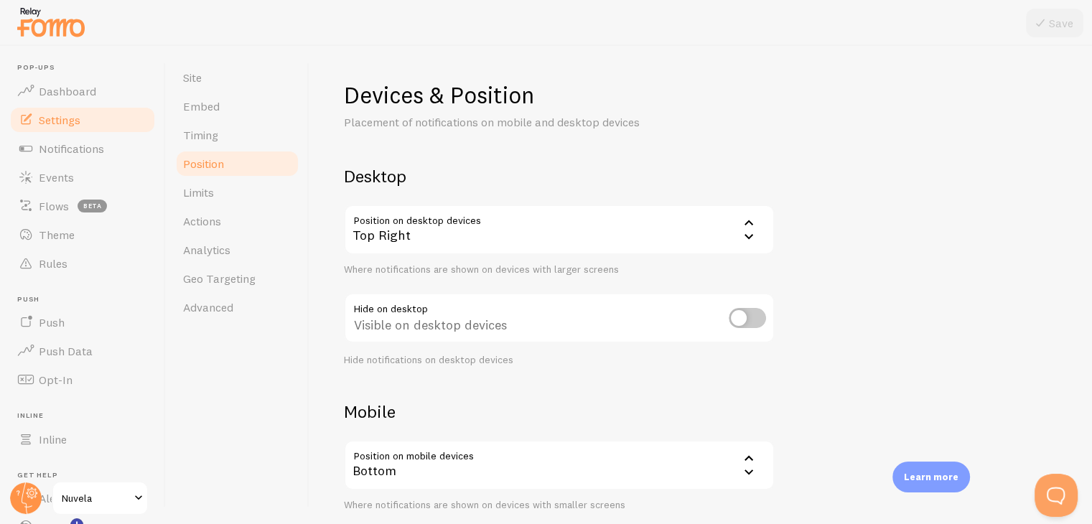
scroll to position [146, 0]
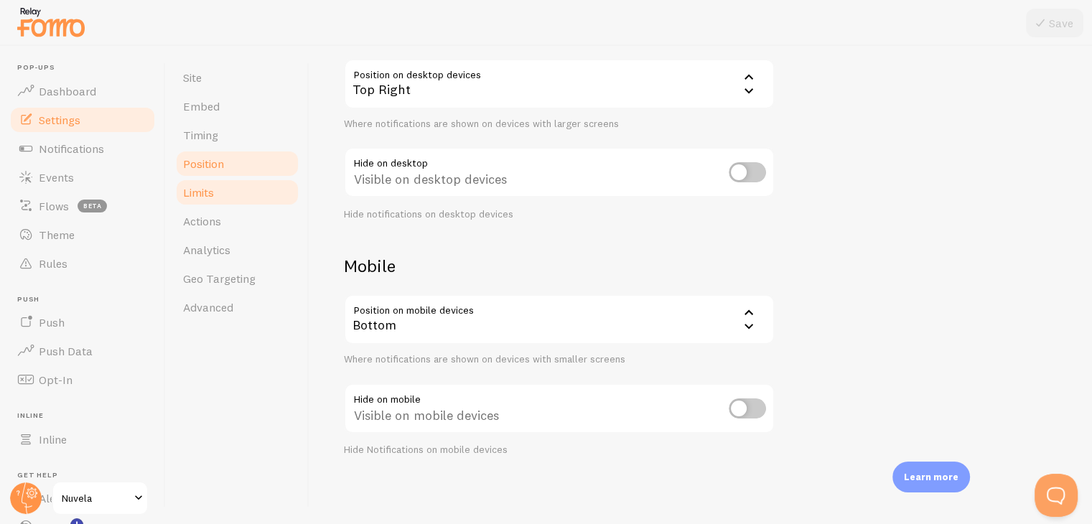
click at [245, 179] on link "Limits" at bounding box center [237, 192] width 126 height 29
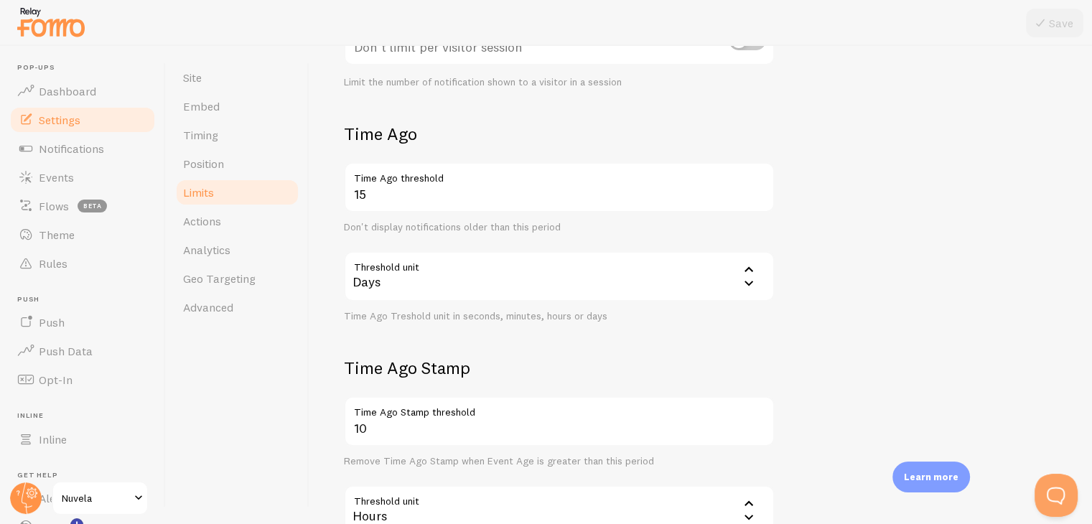
scroll to position [405, 0]
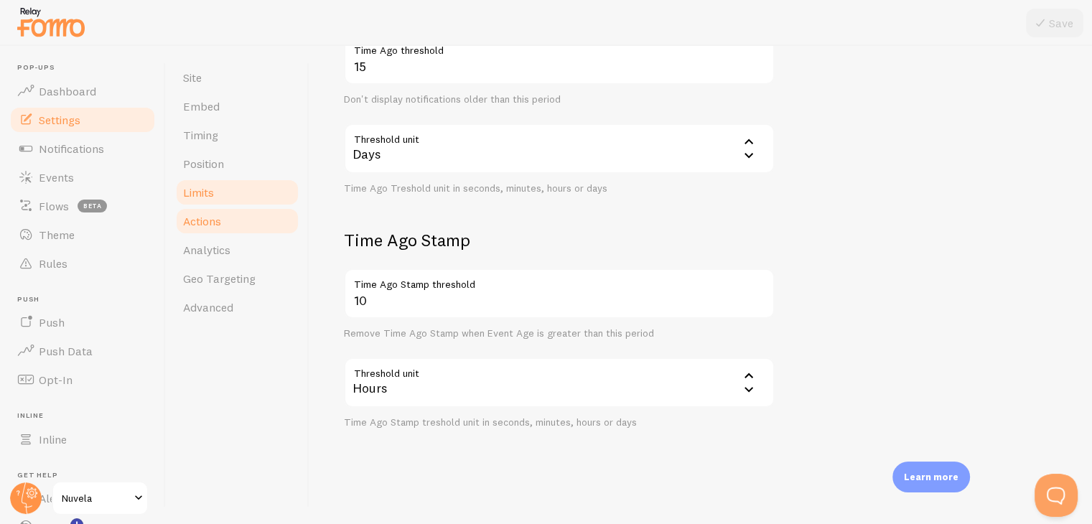
click at [249, 222] on link "Actions" at bounding box center [237, 221] width 126 height 29
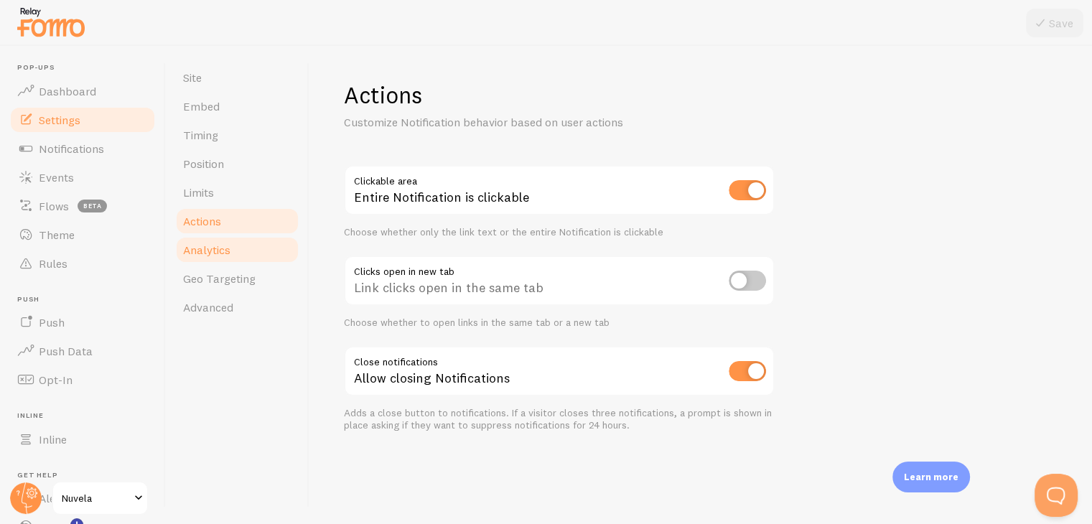
click at [236, 244] on link "Analytics" at bounding box center [237, 249] width 126 height 29
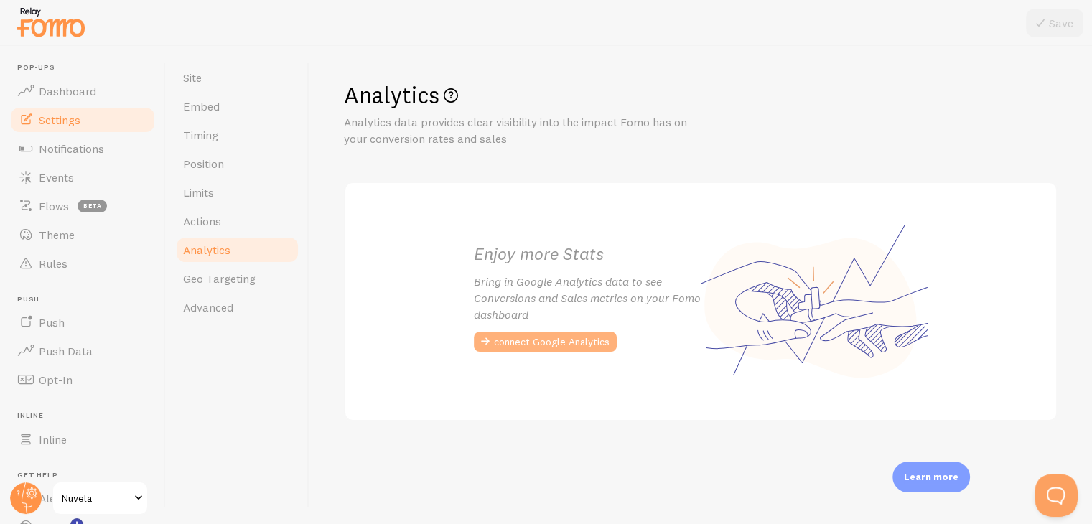
click at [529, 342] on button "connect Google Analytics" at bounding box center [545, 342] width 143 height 20
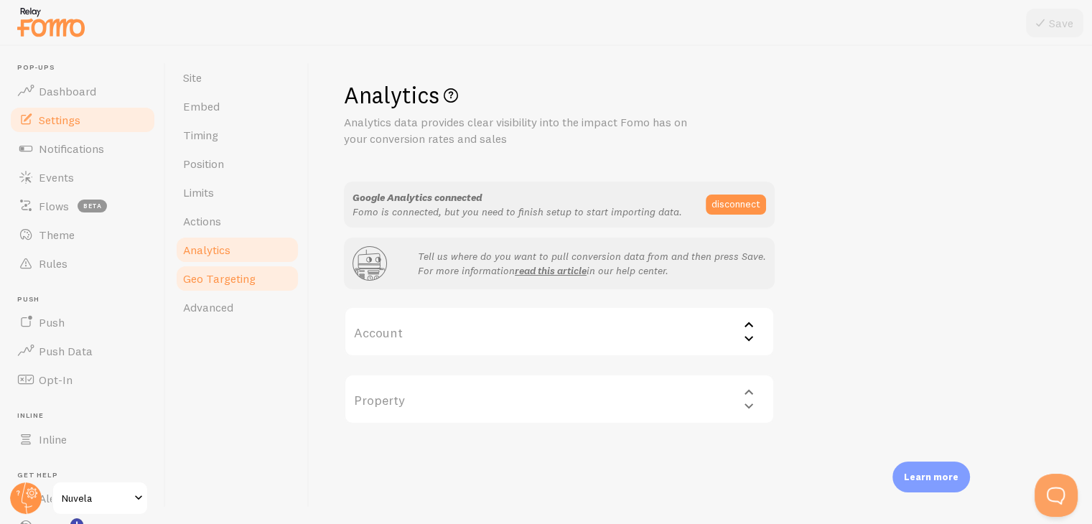
click at [232, 284] on span "Geo Targeting" at bounding box center [219, 278] width 72 height 14
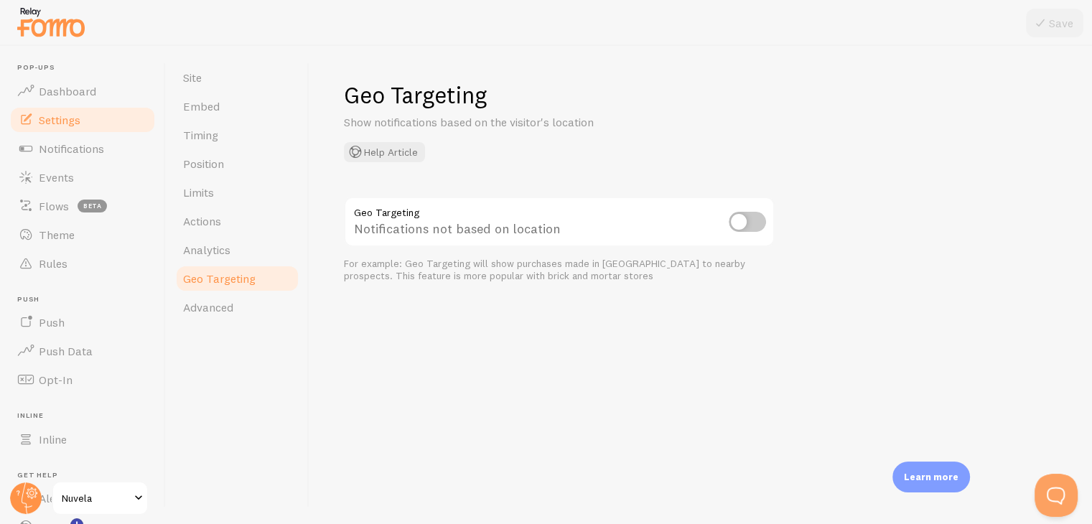
click at [227, 329] on div "Site Embed Timing Position Limits Actions Analytics Geo Targeting Advanced" at bounding box center [238, 285] width 144 height 478
drag, startPoint x: 227, startPoint y: 328, endPoint x: 225, endPoint y: 309, distance: 18.7
click at [225, 309] on div "Site Embed Timing Position Limits Actions Analytics Geo Targeting Advanced" at bounding box center [238, 285] width 144 height 478
click at [225, 309] on span "Advanced" at bounding box center [208, 307] width 50 height 14
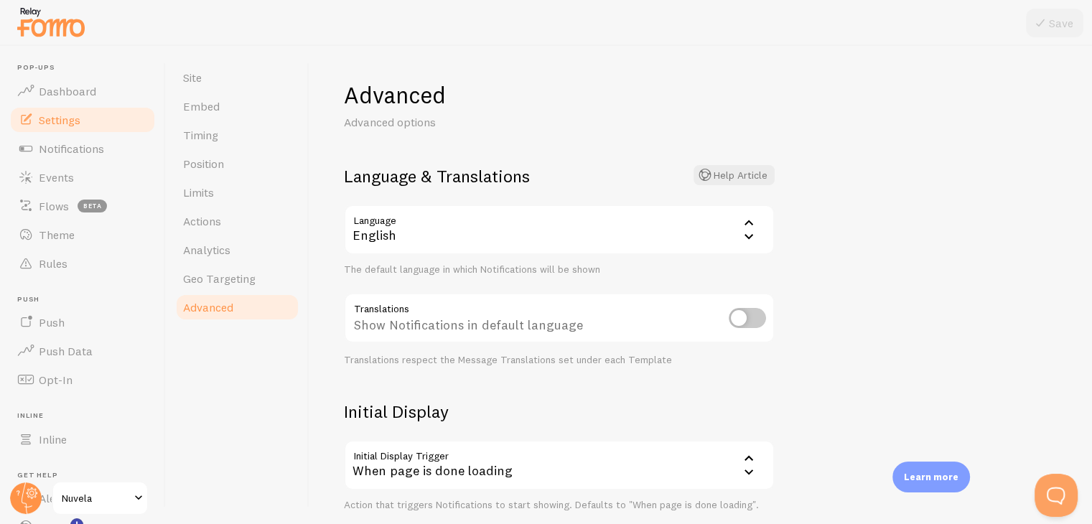
click at [492, 199] on form "Language & Translations Help Article Language en English English Arabic Bulgari…" at bounding box center [559, 338] width 431 height 347
click at [522, 232] on div "English" at bounding box center [559, 230] width 431 height 50
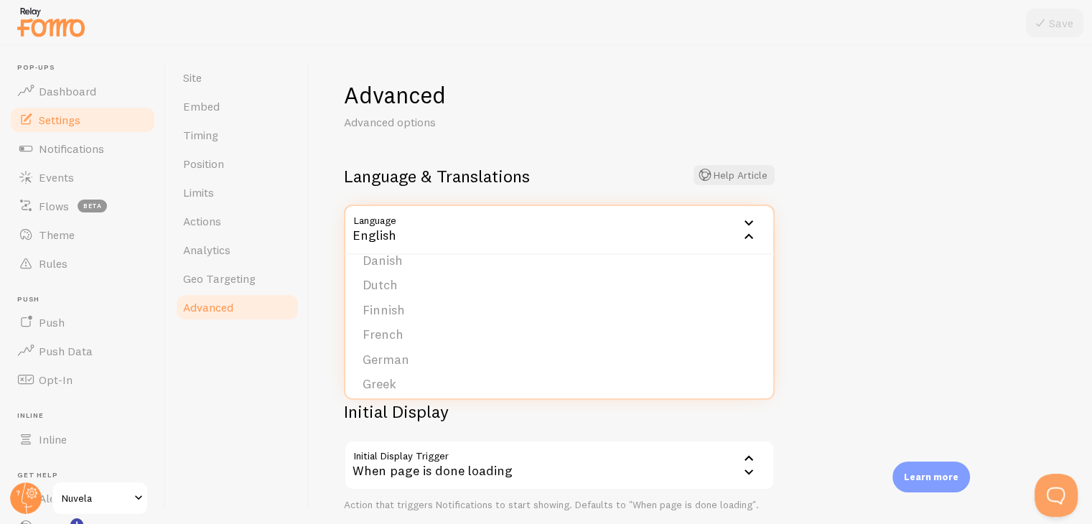
scroll to position [165, 0]
click at [496, 328] on li "French" at bounding box center [559, 333] width 428 height 25
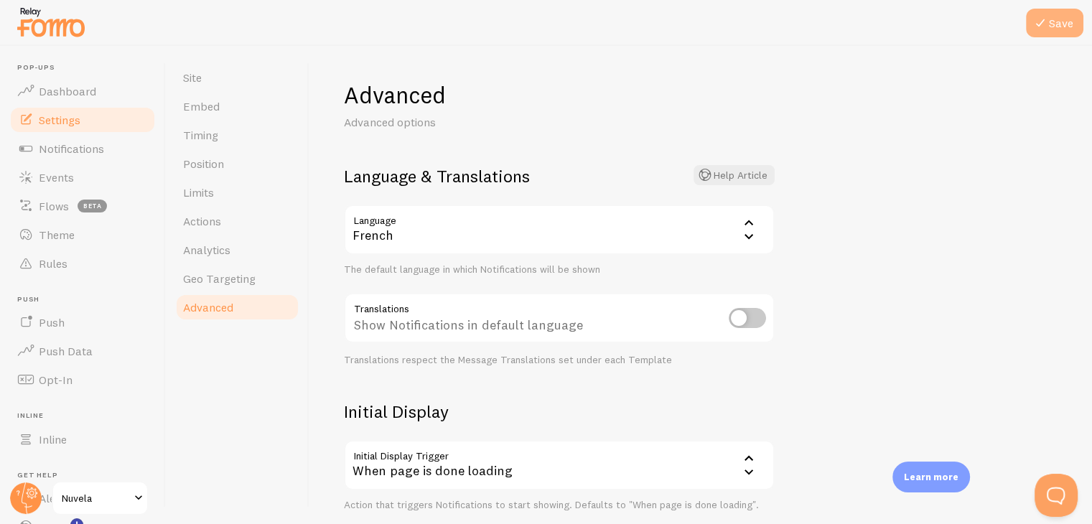
click at [1048, 17] on icon at bounding box center [1039, 22] width 17 height 17
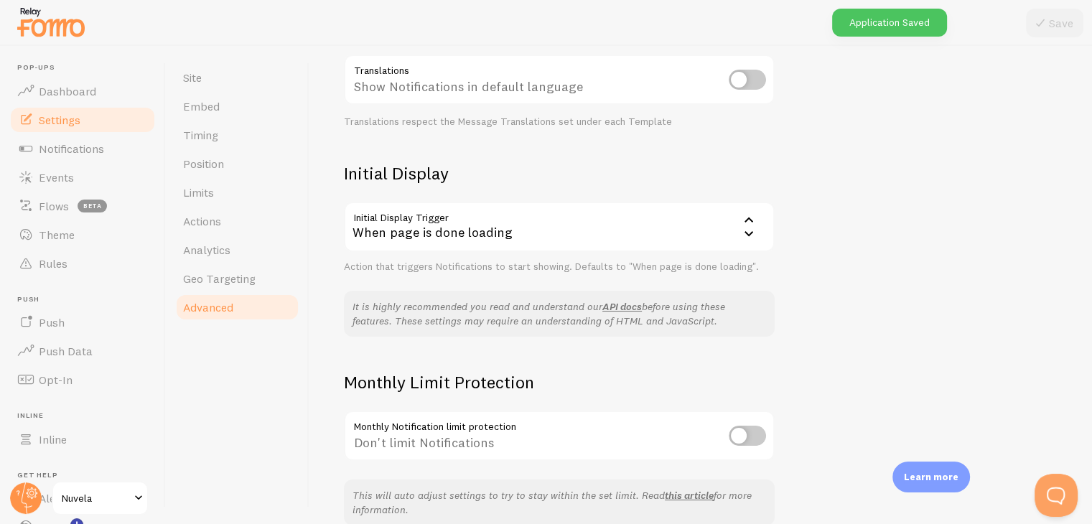
scroll to position [243, 0]
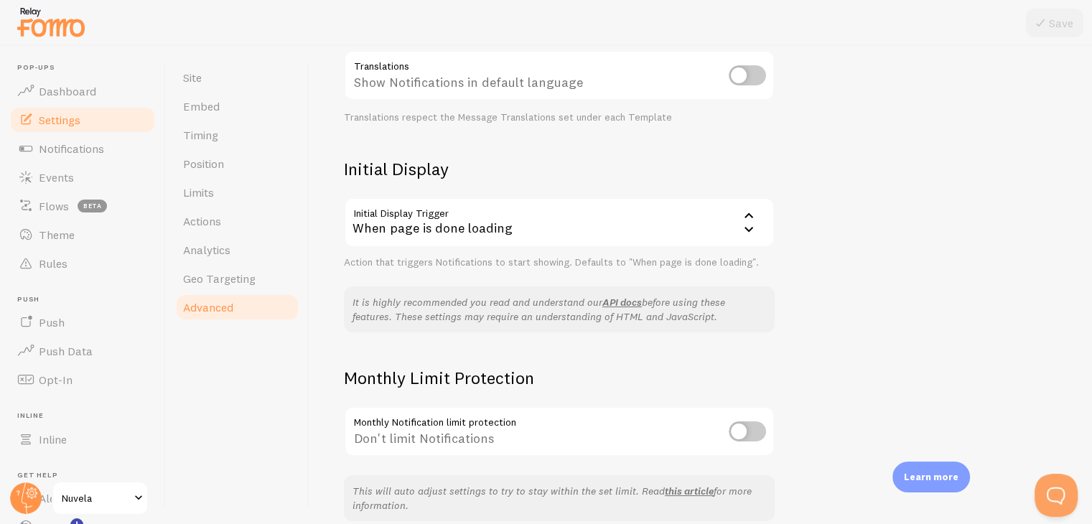
click at [742, 76] on input "checkbox" at bounding box center [746, 75] width 37 height 20
checkbox input "true"
click at [1040, 19] on icon at bounding box center [1039, 22] width 17 height 17
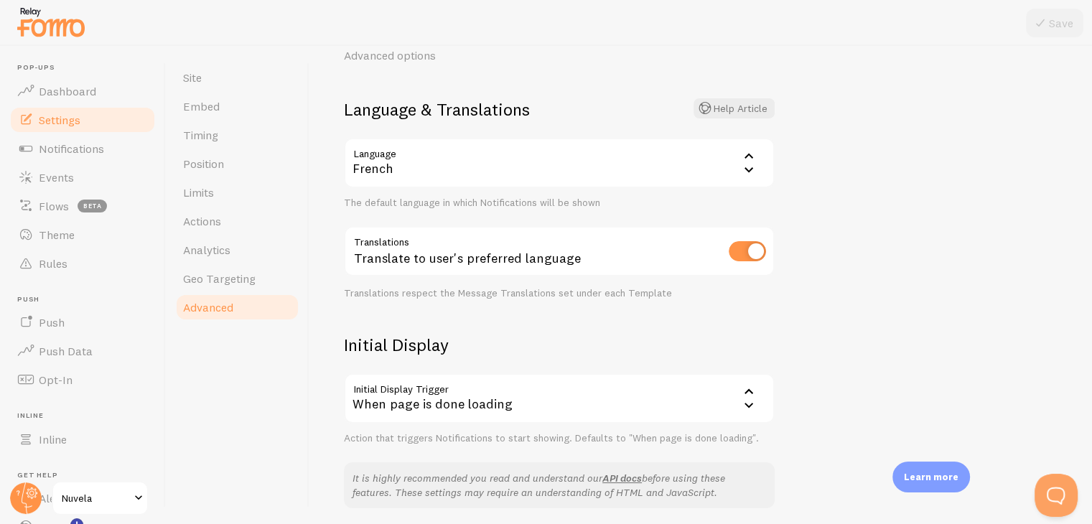
scroll to position [0, 0]
